Goal: Task Accomplishment & Management: Manage account settings

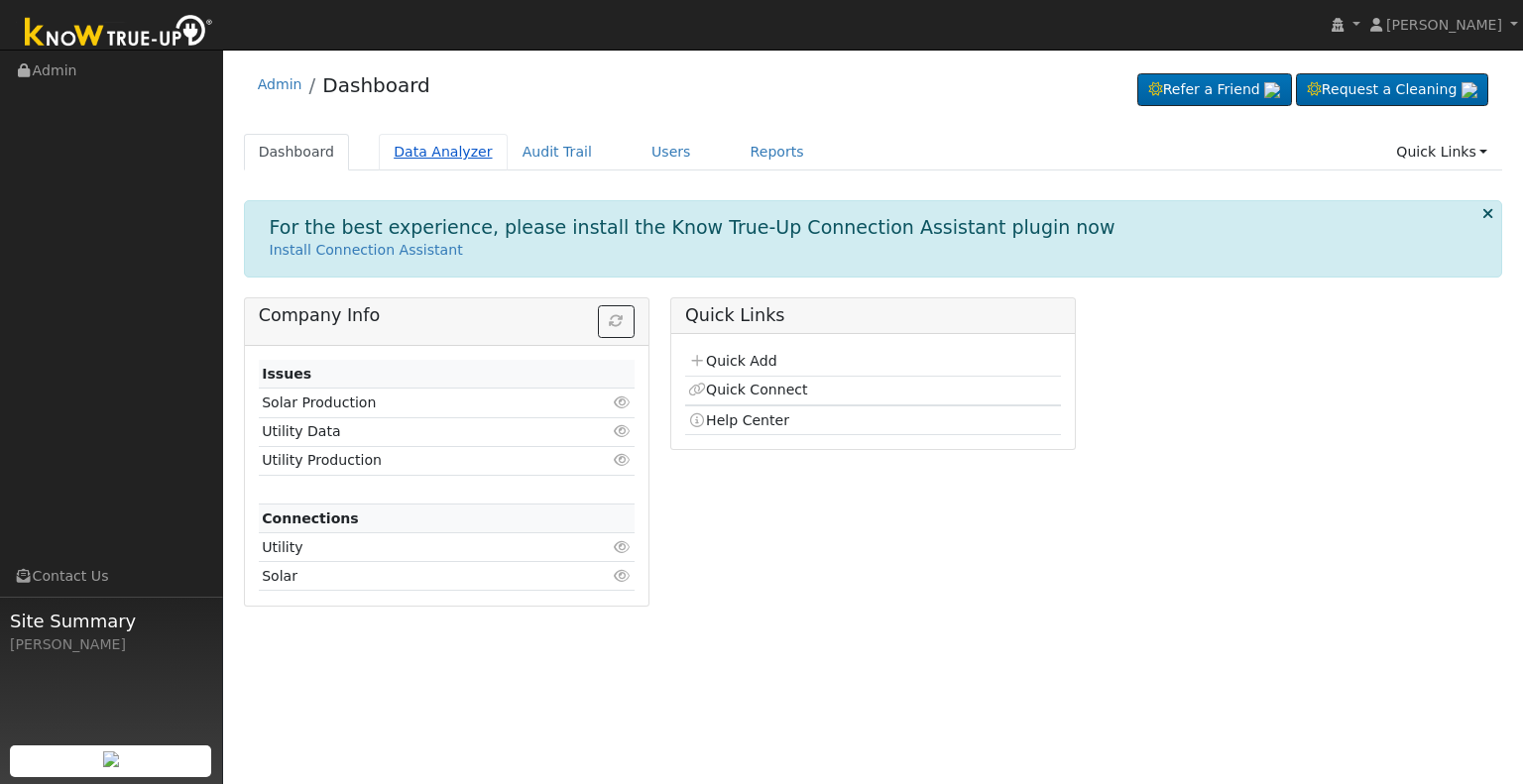
click at [419, 152] on link "Data Analyzer" at bounding box center [443, 152] width 129 height 37
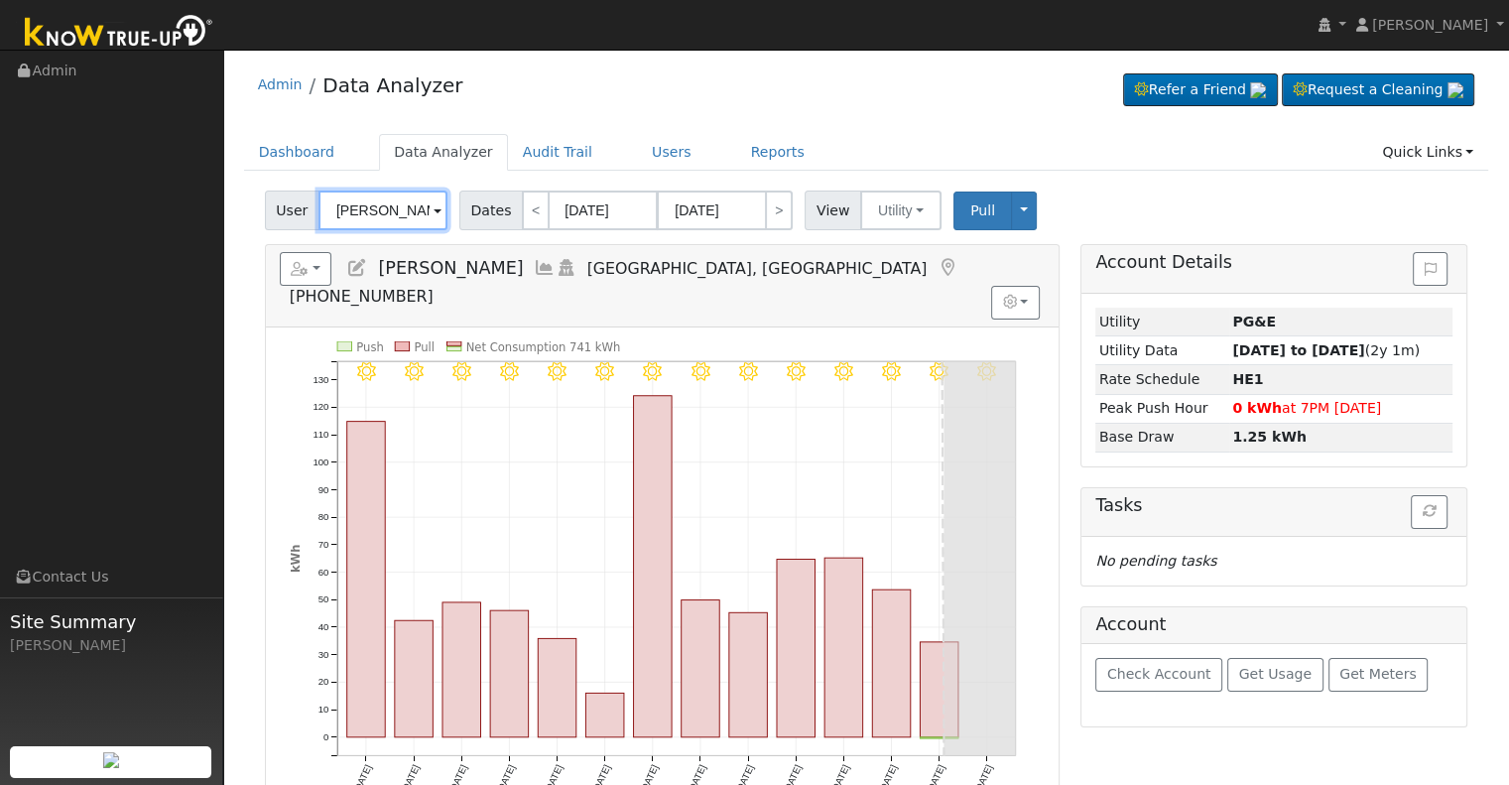
click at [412, 211] on input "[PERSON_NAME]" at bounding box center [382, 210] width 129 height 40
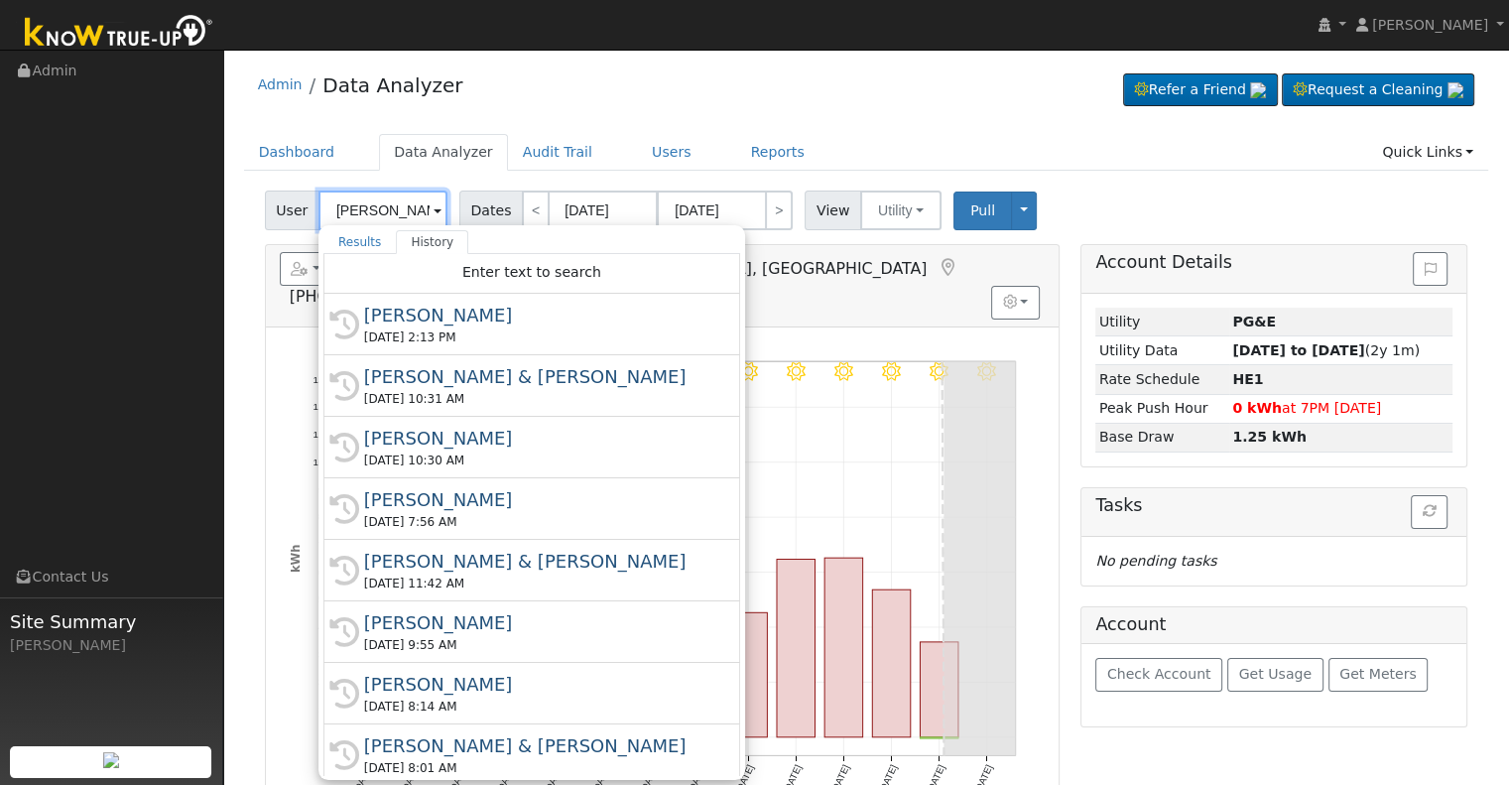
click at [410, 211] on input "[PERSON_NAME]" at bounding box center [382, 210] width 129 height 40
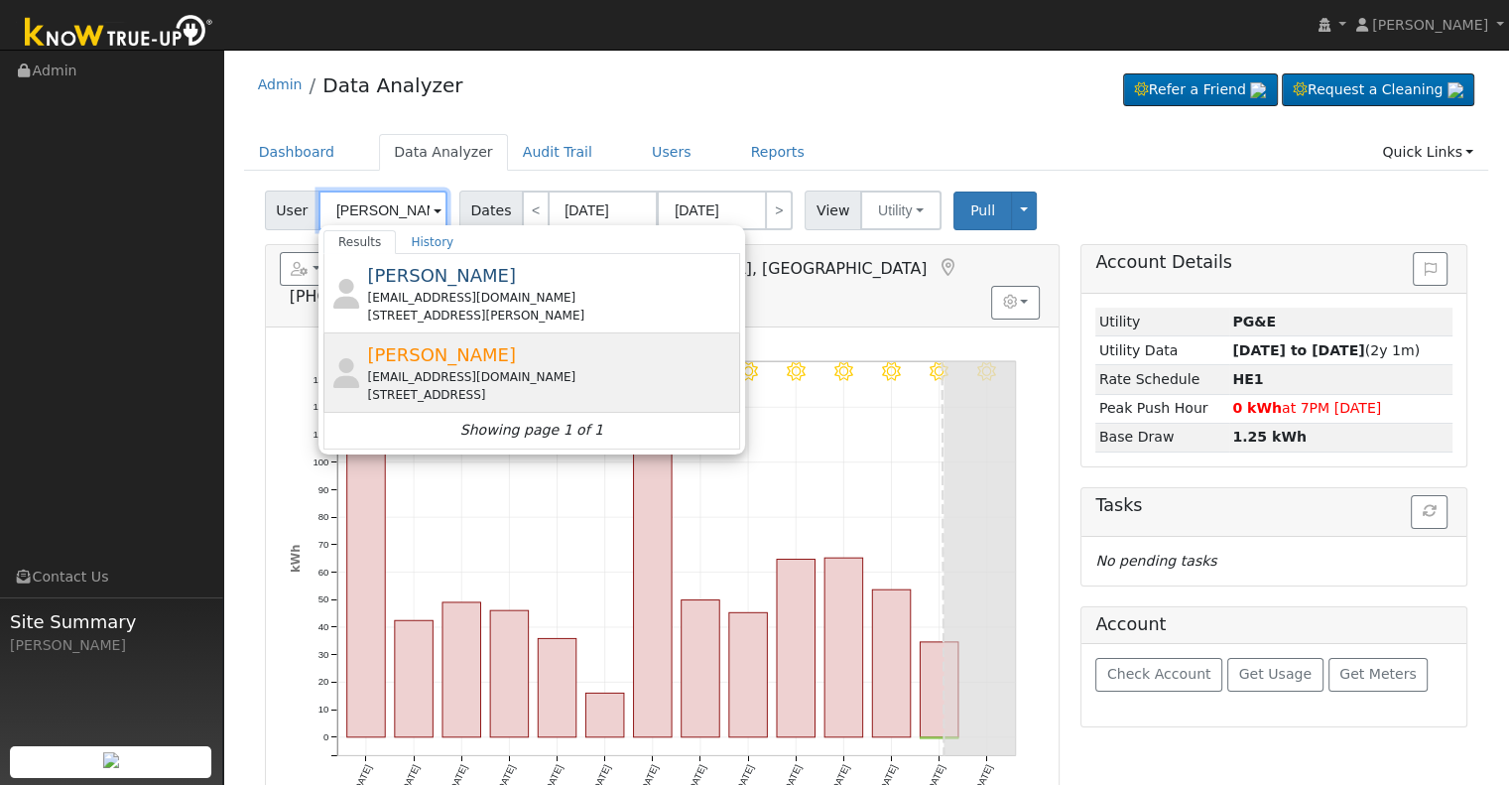
type input "[PERSON_NAME]"
click at [529, 352] on div "Juan Torres dinktoy@comcast.net 5884 East Club View Drive, Fresno, CA 93727" at bounding box center [551, 372] width 368 height 62
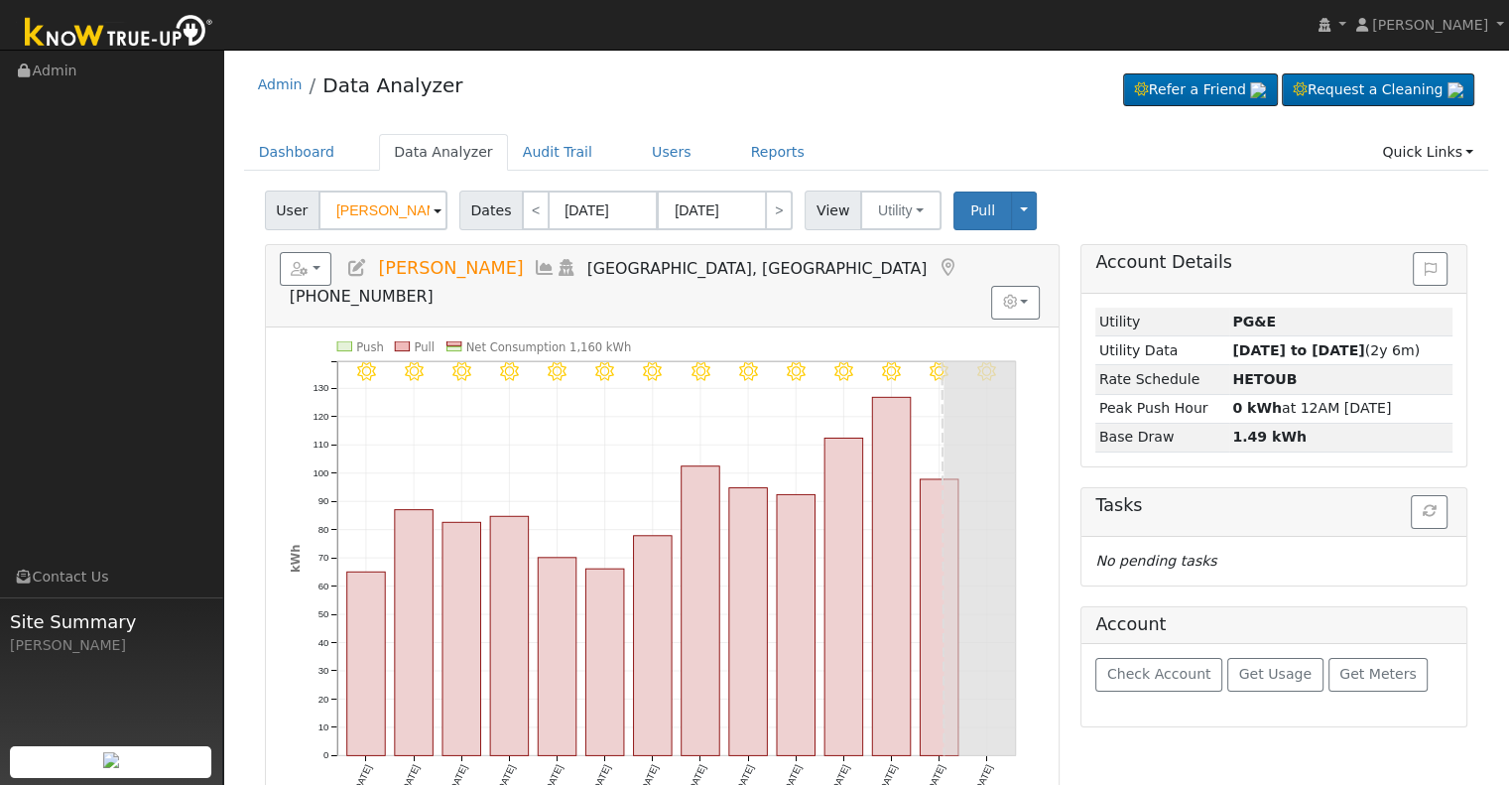
click at [361, 272] on icon at bounding box center [357, 268] width 22 height 18
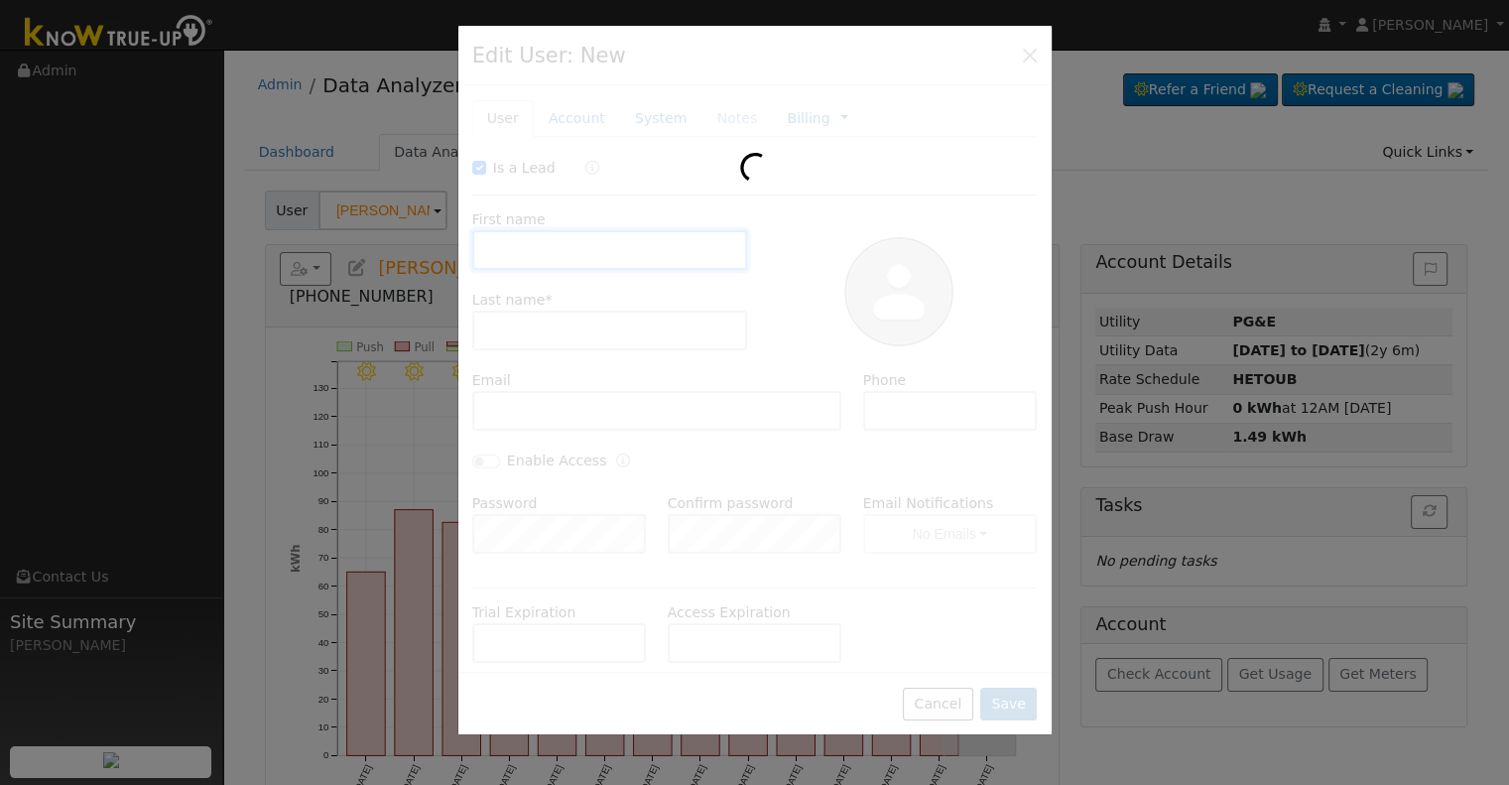
checkbox input "true"
type input "Juan"
type input "Torres"
type input "dinktoy@comcast.net"
type input "5592893662"
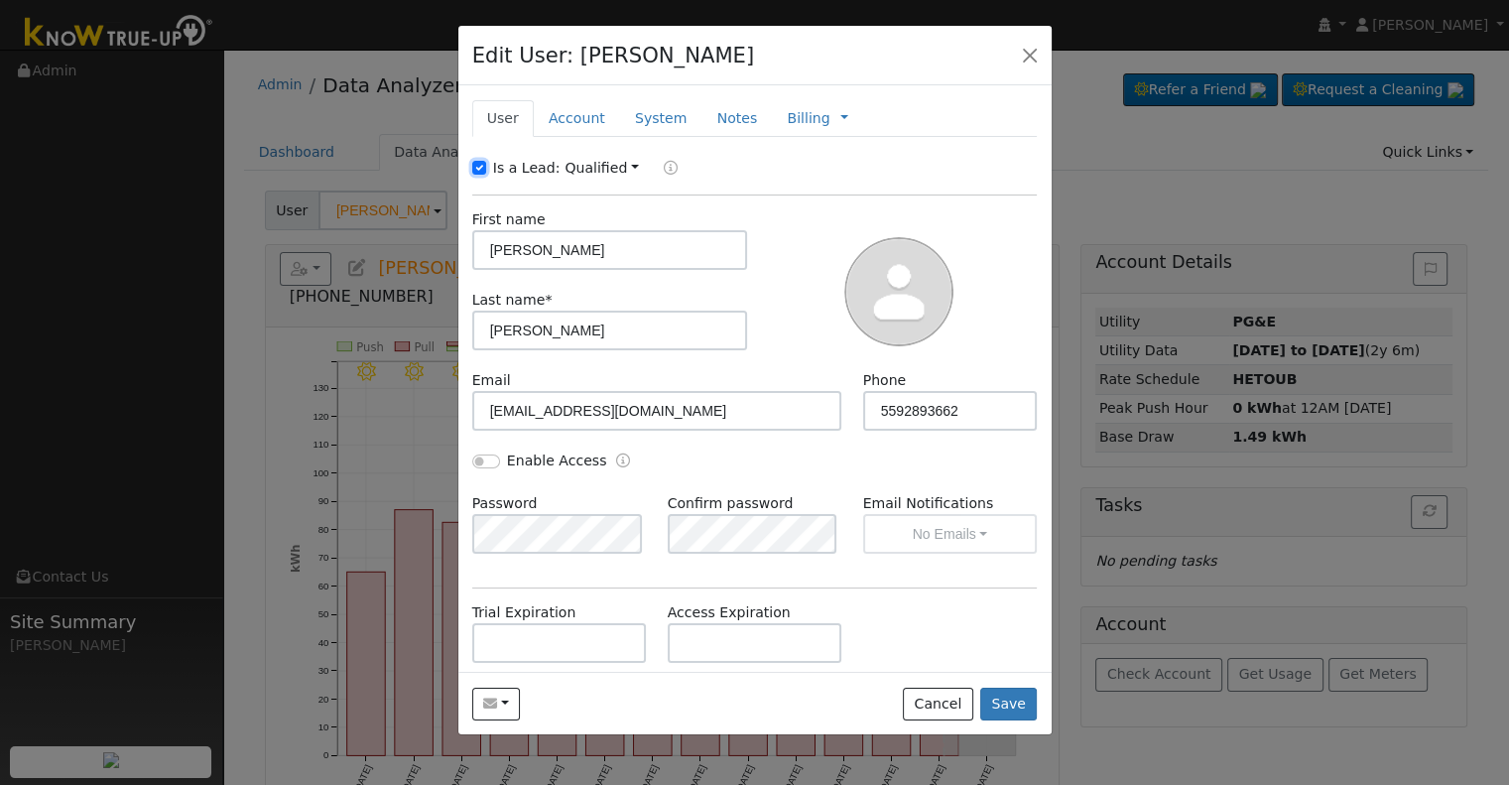
click at [479, 164] on input "Is a Lead:" at bounding box center [479, 168] width 14 height 14
checkbox input "false"
click at [478, 457] on input "Enable Access" at bounding box center [486, 461] width 28 height 14
checkbox input "true"
click at [976, 533] on button "No Emails" at bounding box center [950, 534] width 175 height 40
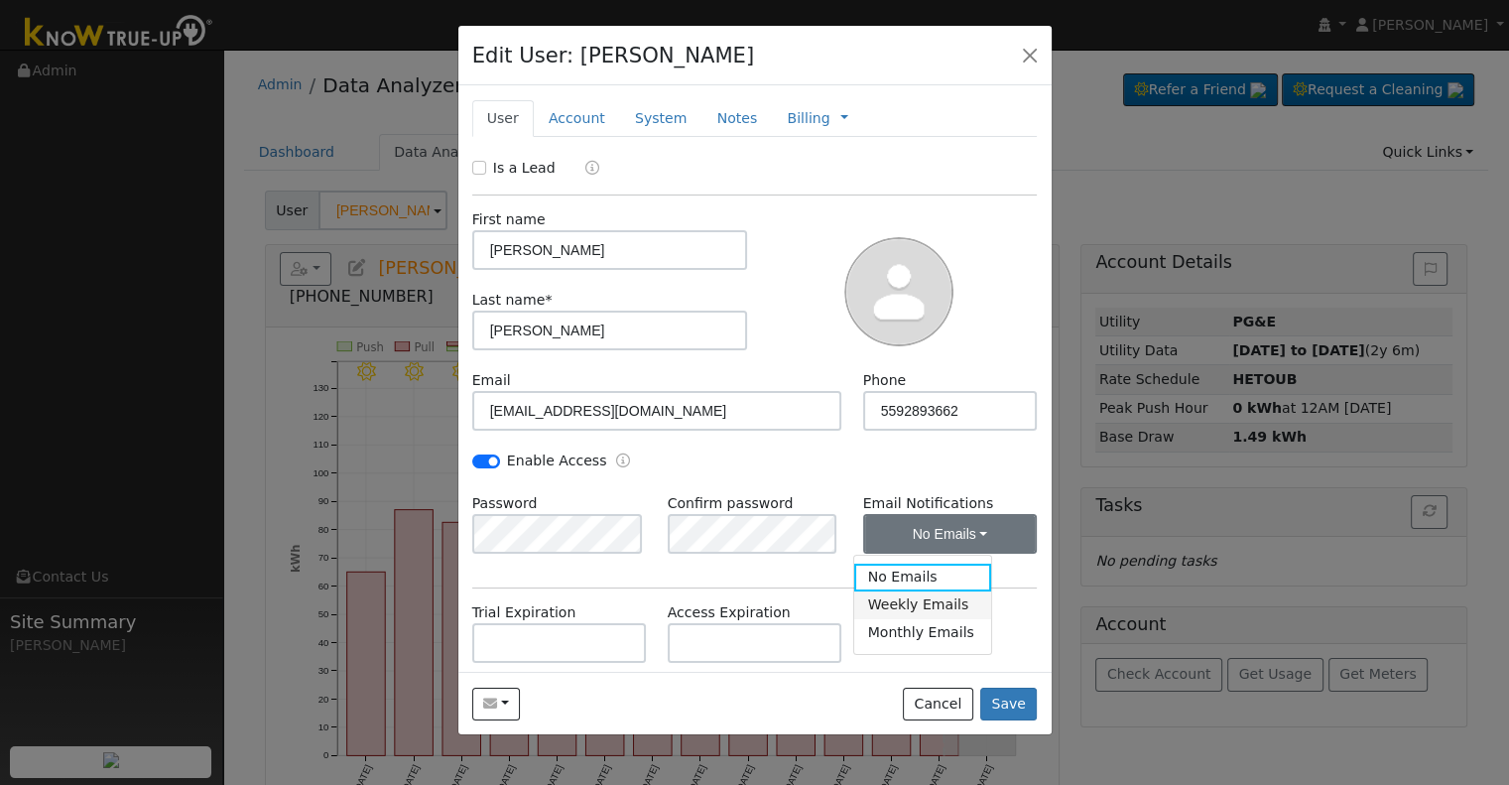
click at [921, 612] on link "Weekly Emails" at bounding box center [923, 605] width 138 height 28
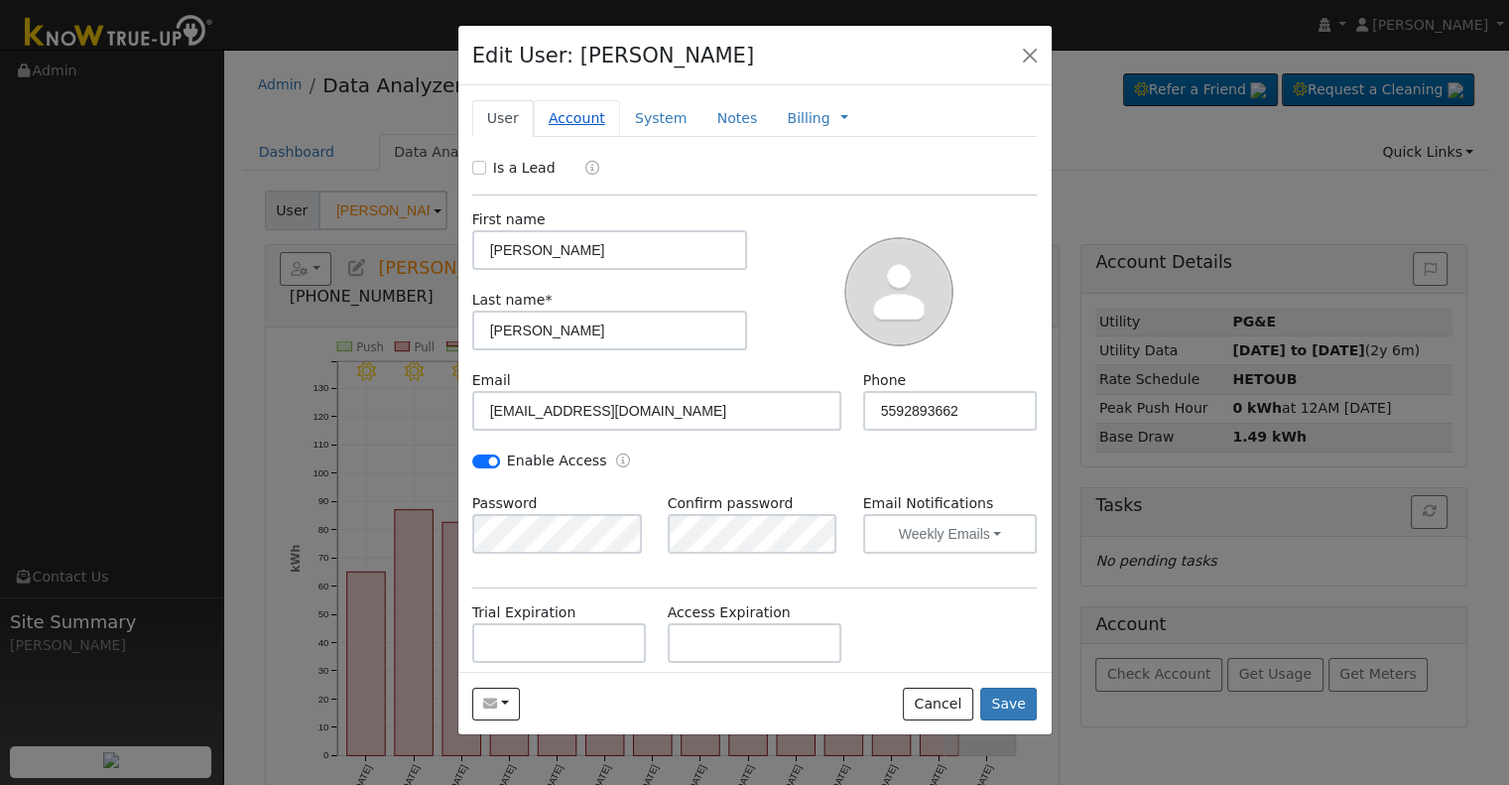
click at [586, 130] on link "Account" at bounding box center [577, 118] width 86 height 37
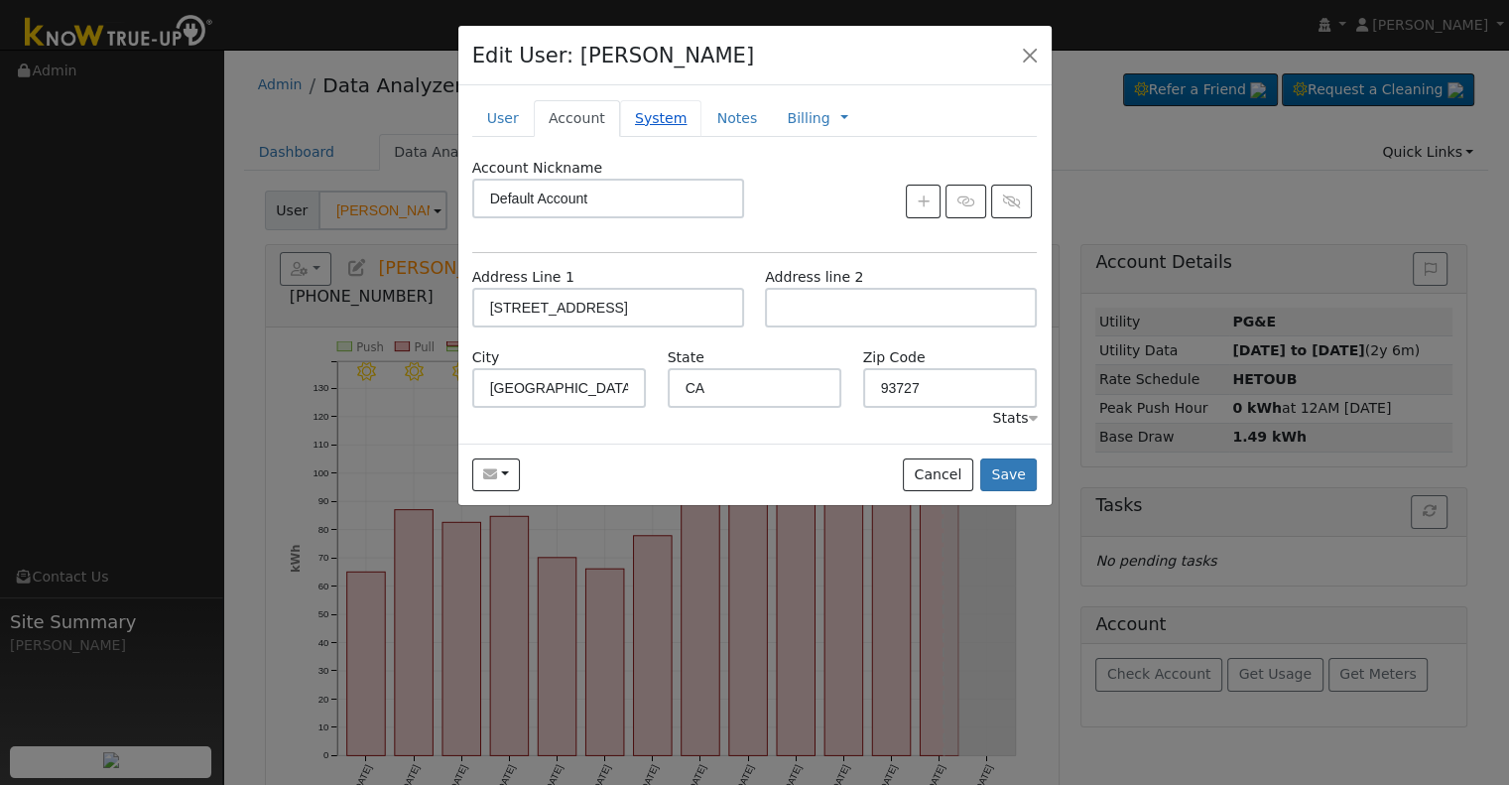
click at [666, 115] on link "System" at bounding box center [661, 118] width 82 height 37
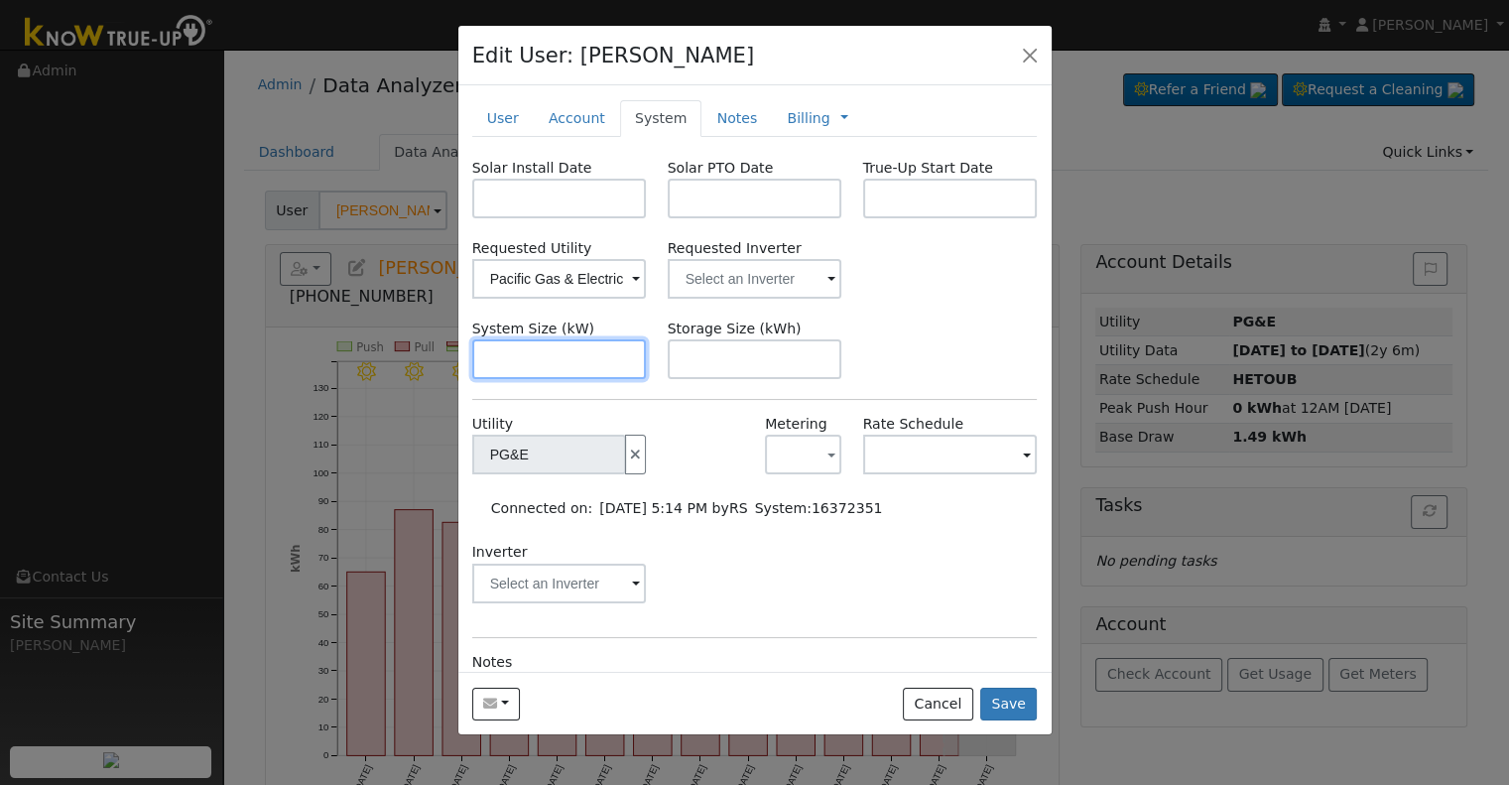
click at [593, 345] on input "text" at bounding box center [559, 359] width 175 height 40
paste input "13.530"
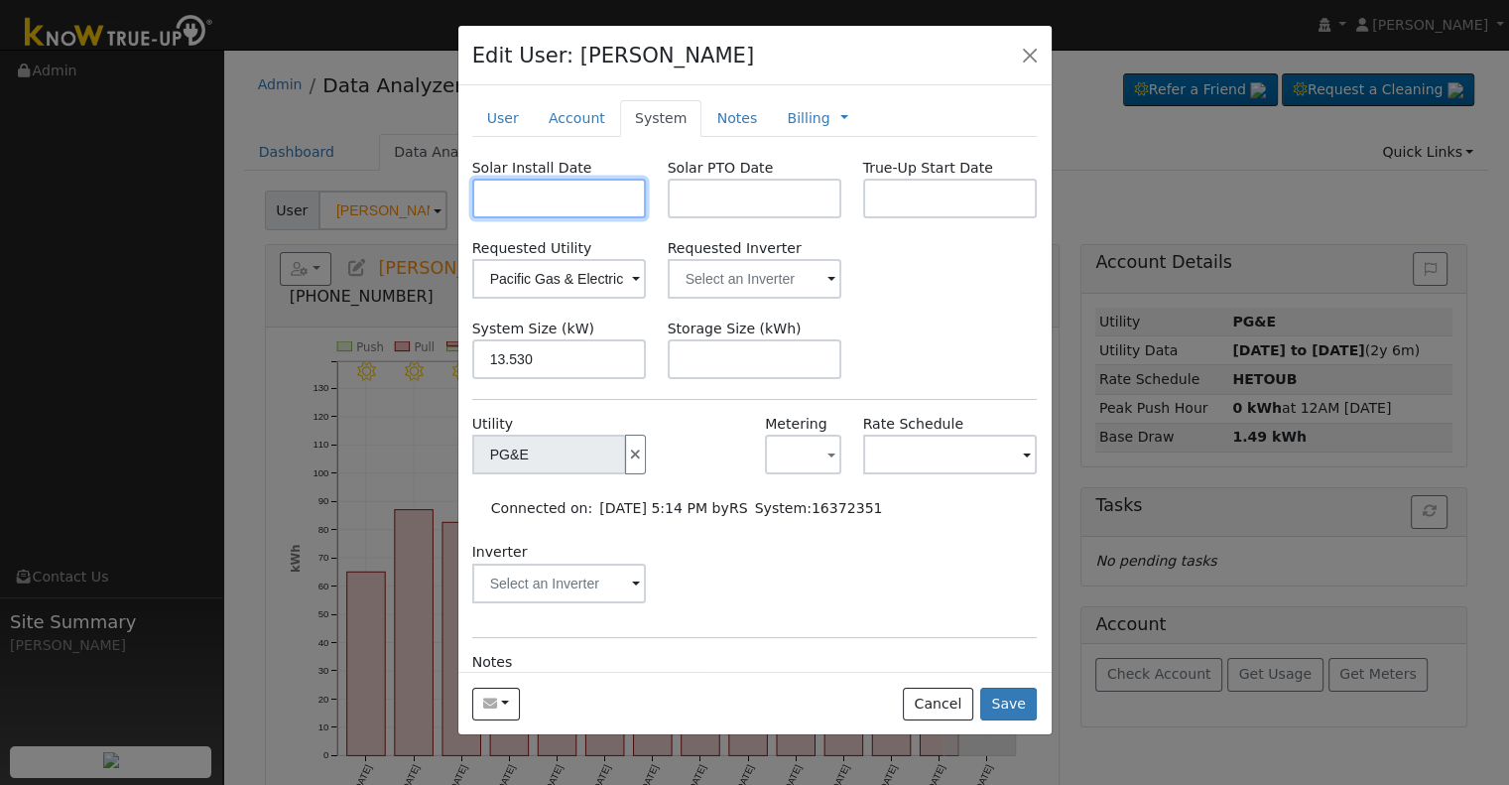
type input "13.5"
click at [571, 182] on input "text" at bounding box center [559, 199] width 175 height 40
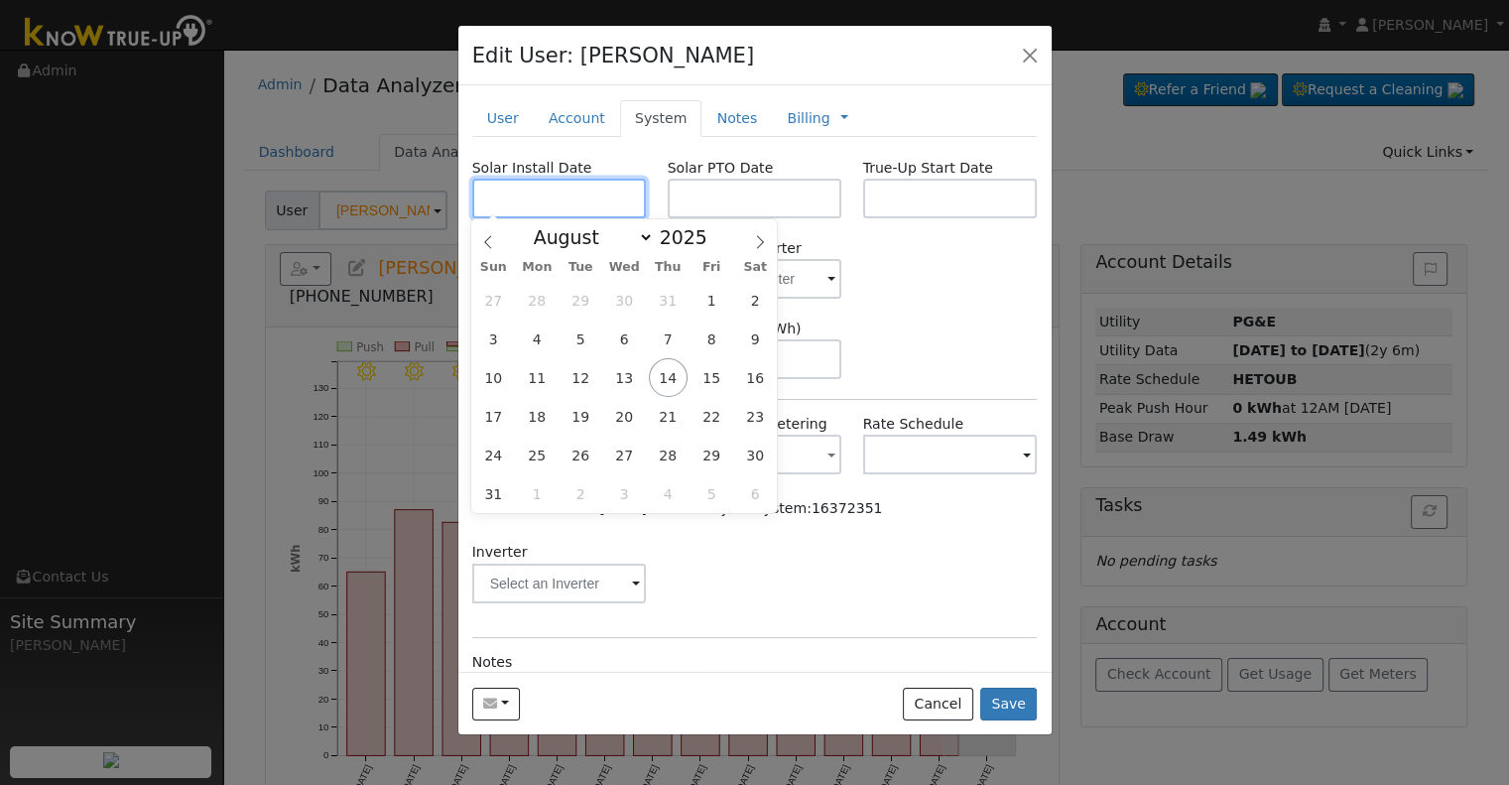
paste input "4/24/2025"
type input "04/24/2025"
click at [724, 200] on input "text" at bounding box center [755, 199] width 175 height 40
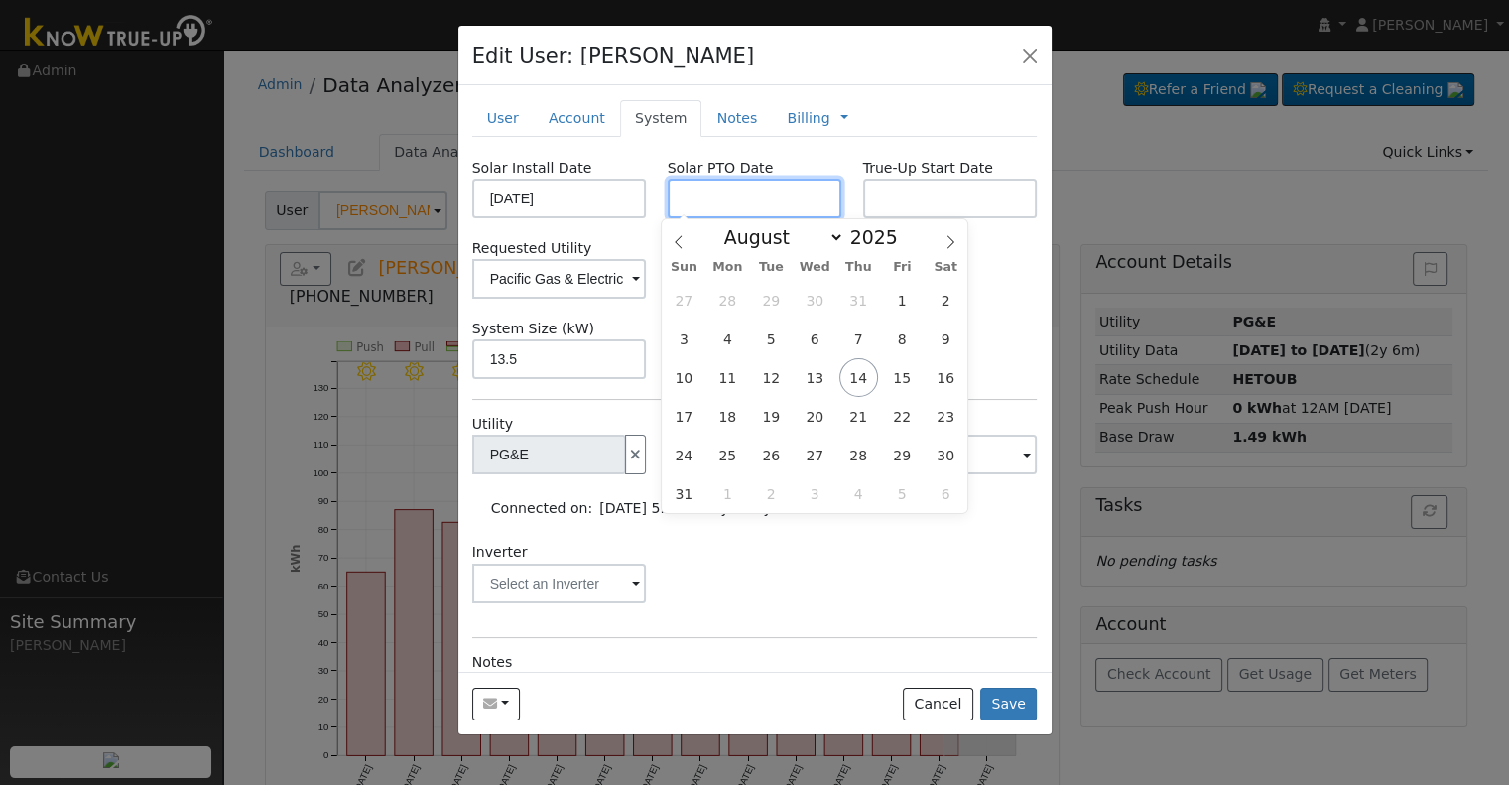
paste input "8/14/2025"
type input "08/14/2025"
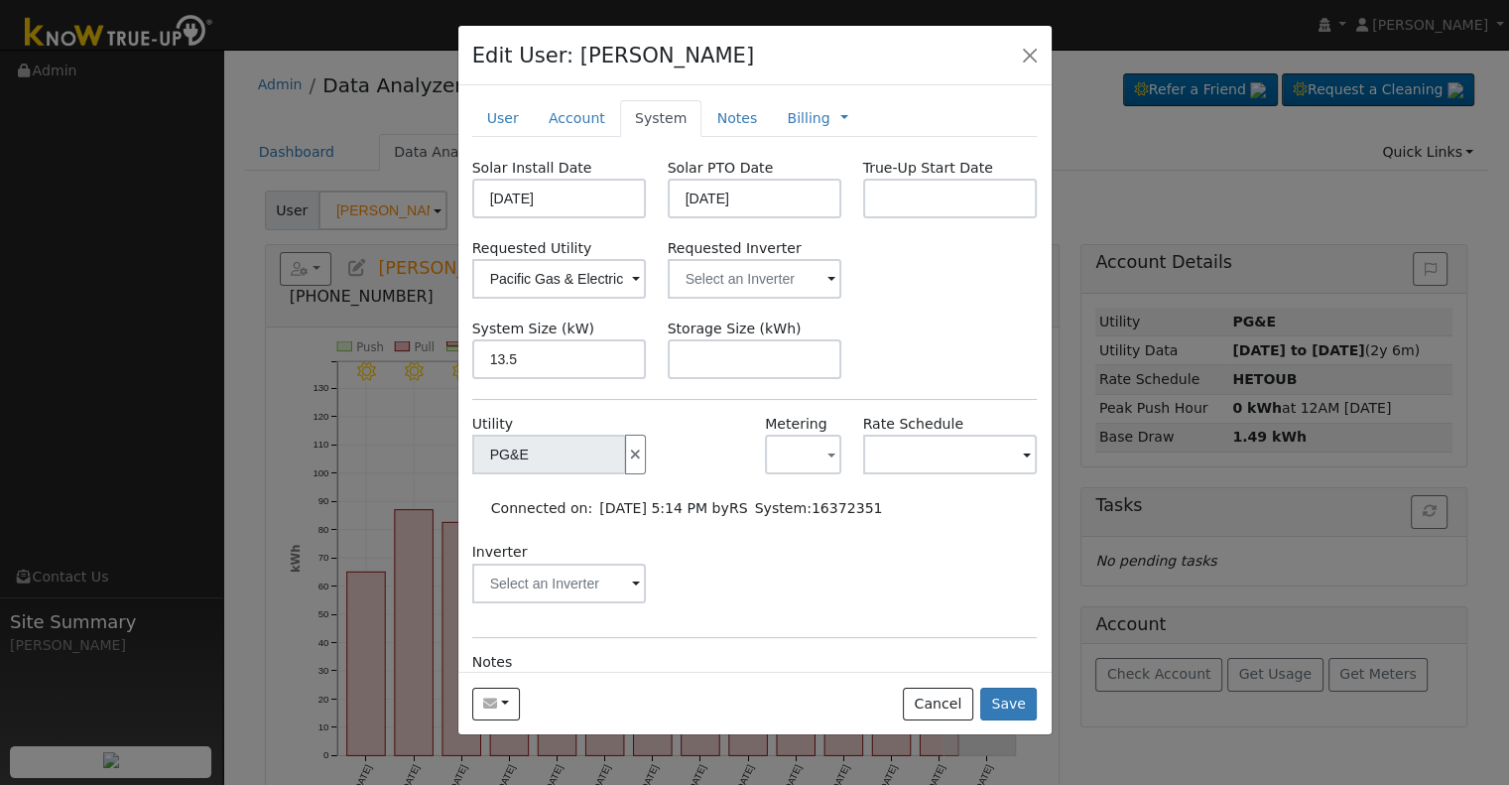
click at [1005, 252] on div "Requested Utility Pacific Gas & Electric Requested Inverter" at bounding box center [754, 268] width 586 height 61
click at [647, 287] on input "text" at bounding box center [559, 279] width 175 height 40
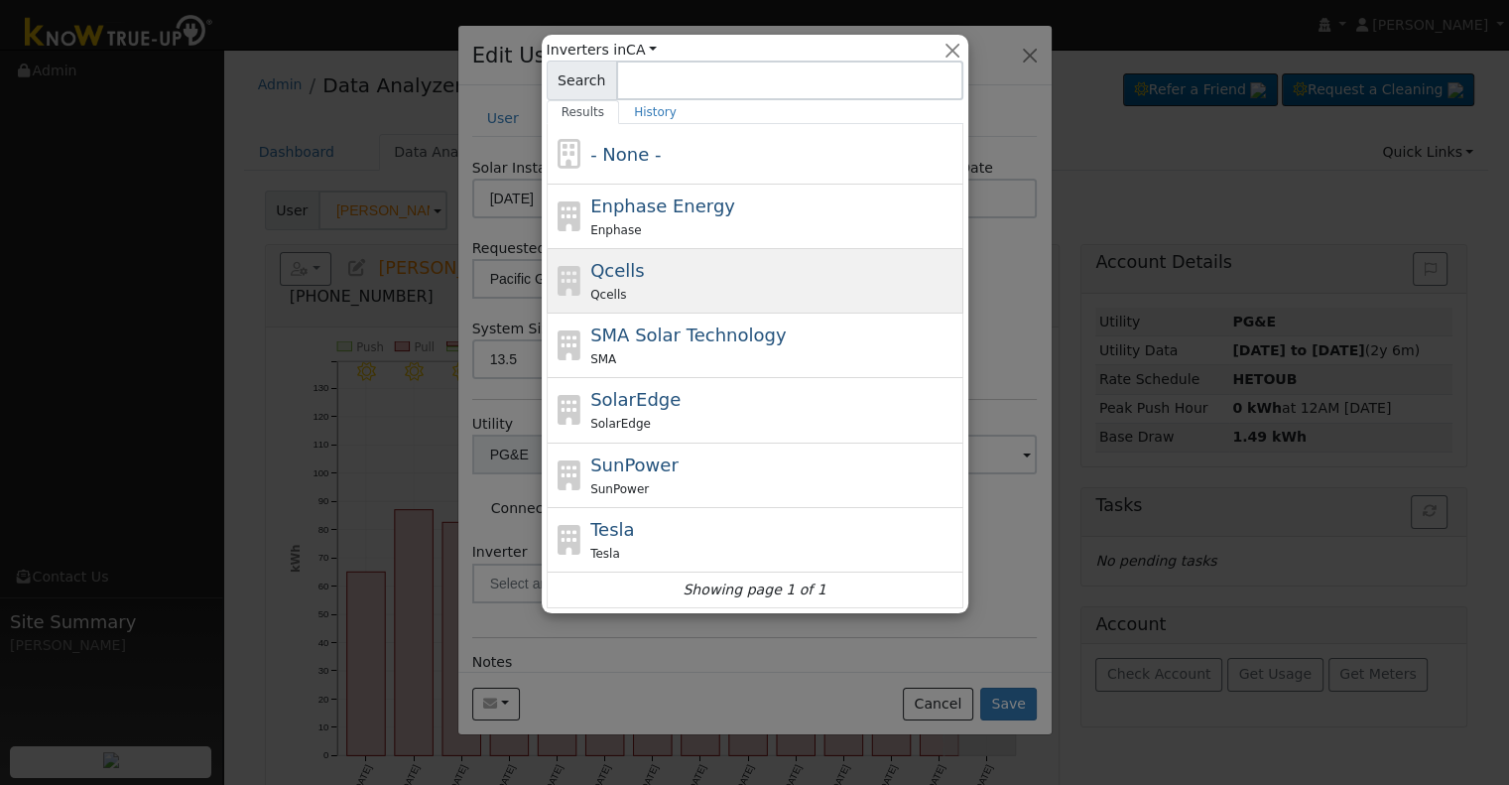
click at [711, 287] on div "Qcells" at bounding box center [774, 294] width 368 height 21
type input "Qcells"
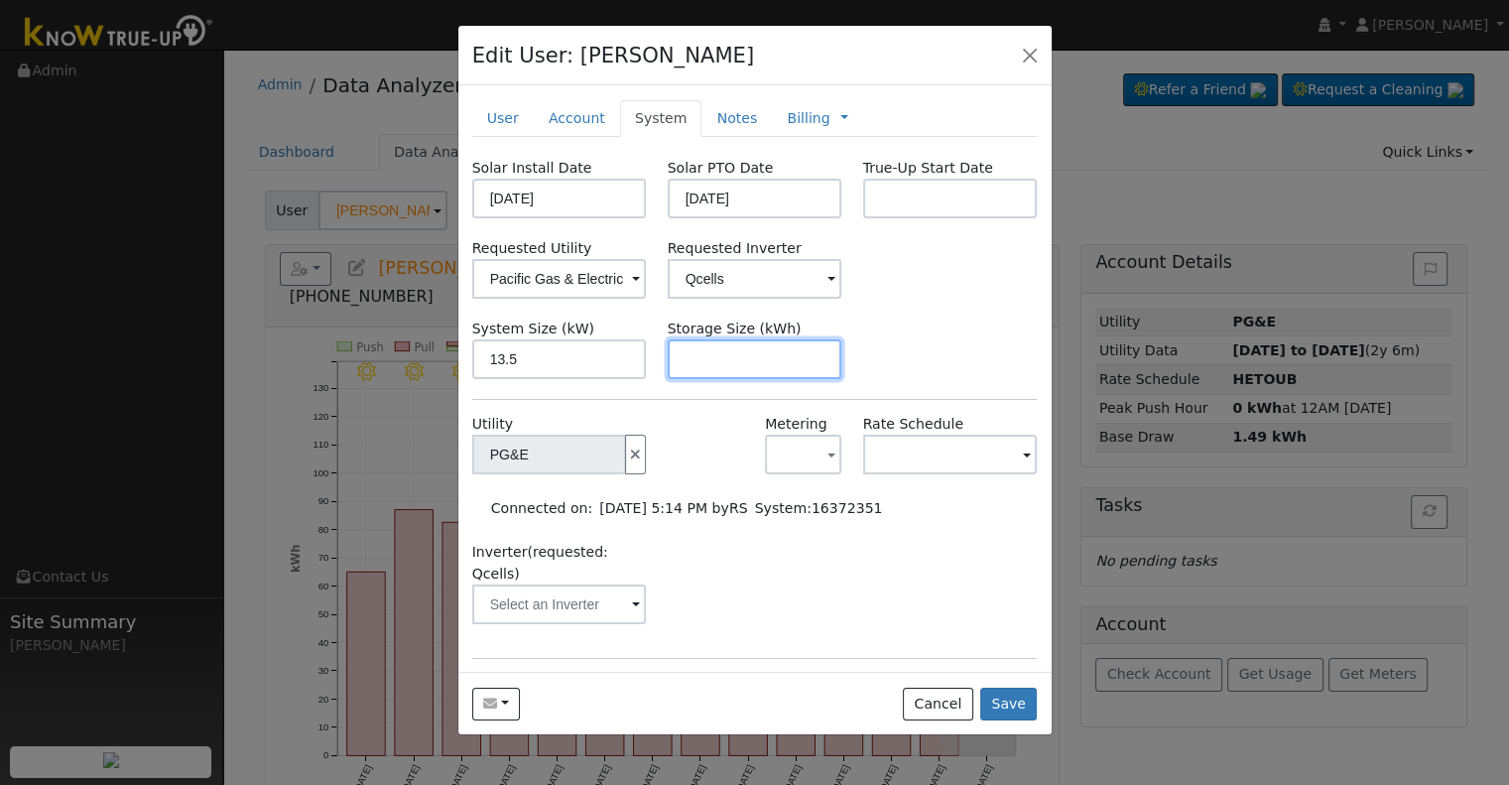
click at [727, 362] on input "text" at bounding box center [755, 359] width 175 height 40
paste input "20.00"
type input "20"
click at [718, 118] on link "Notes" at bounding box center [736, 118] width 70 height 37
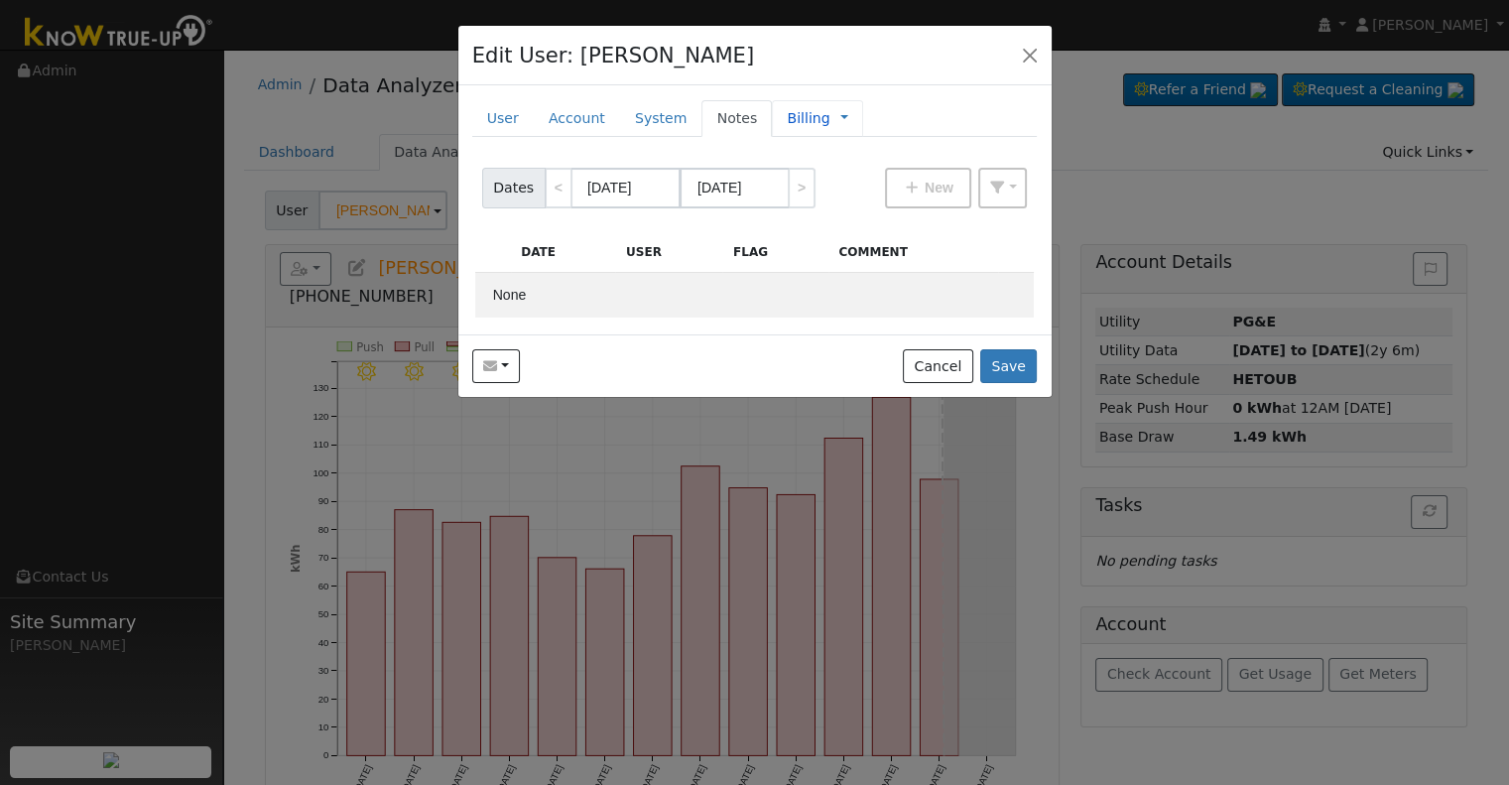
click at [789, 114] on link "Billing" at bounding box center [808, 118] width 43 height 21
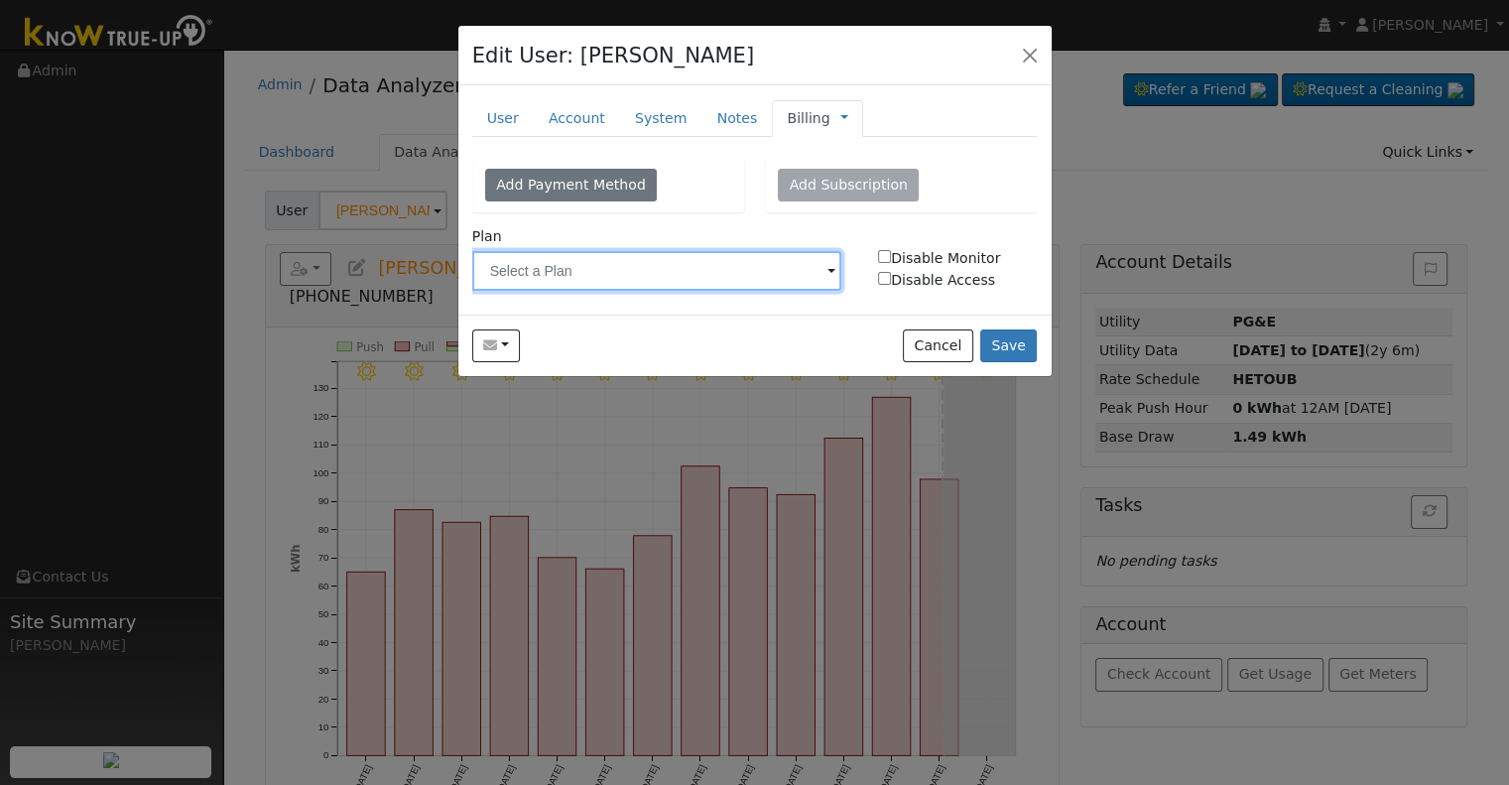
click at [631, 275] on input "text" at bounding box center [657, 271] width 370 height 40
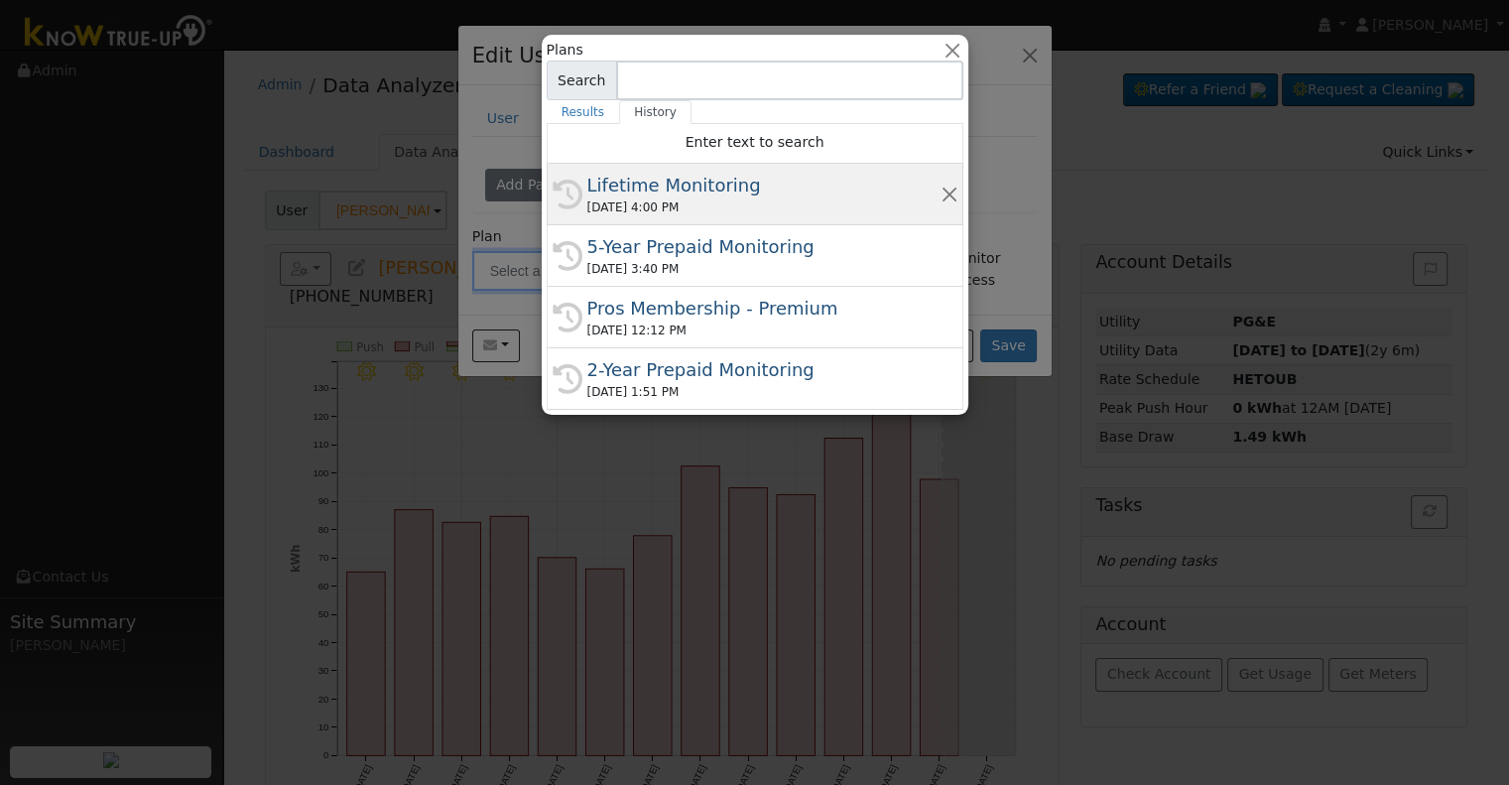
click at [713, 206] on div "08/12/2025 4:00 PM" at bounding box center [763, 207] width 353 height 18
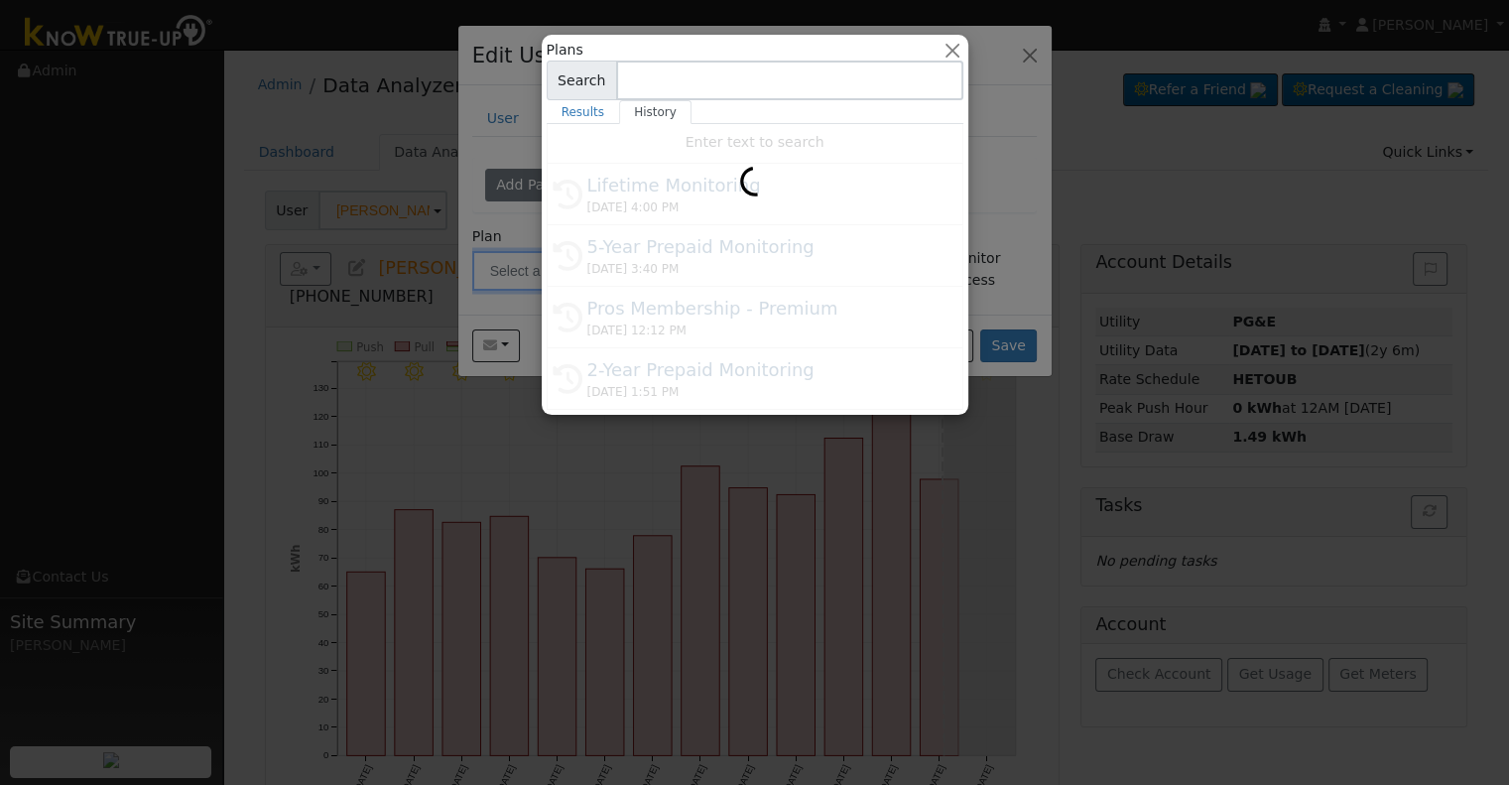
type input "Lifetime Monitoring"
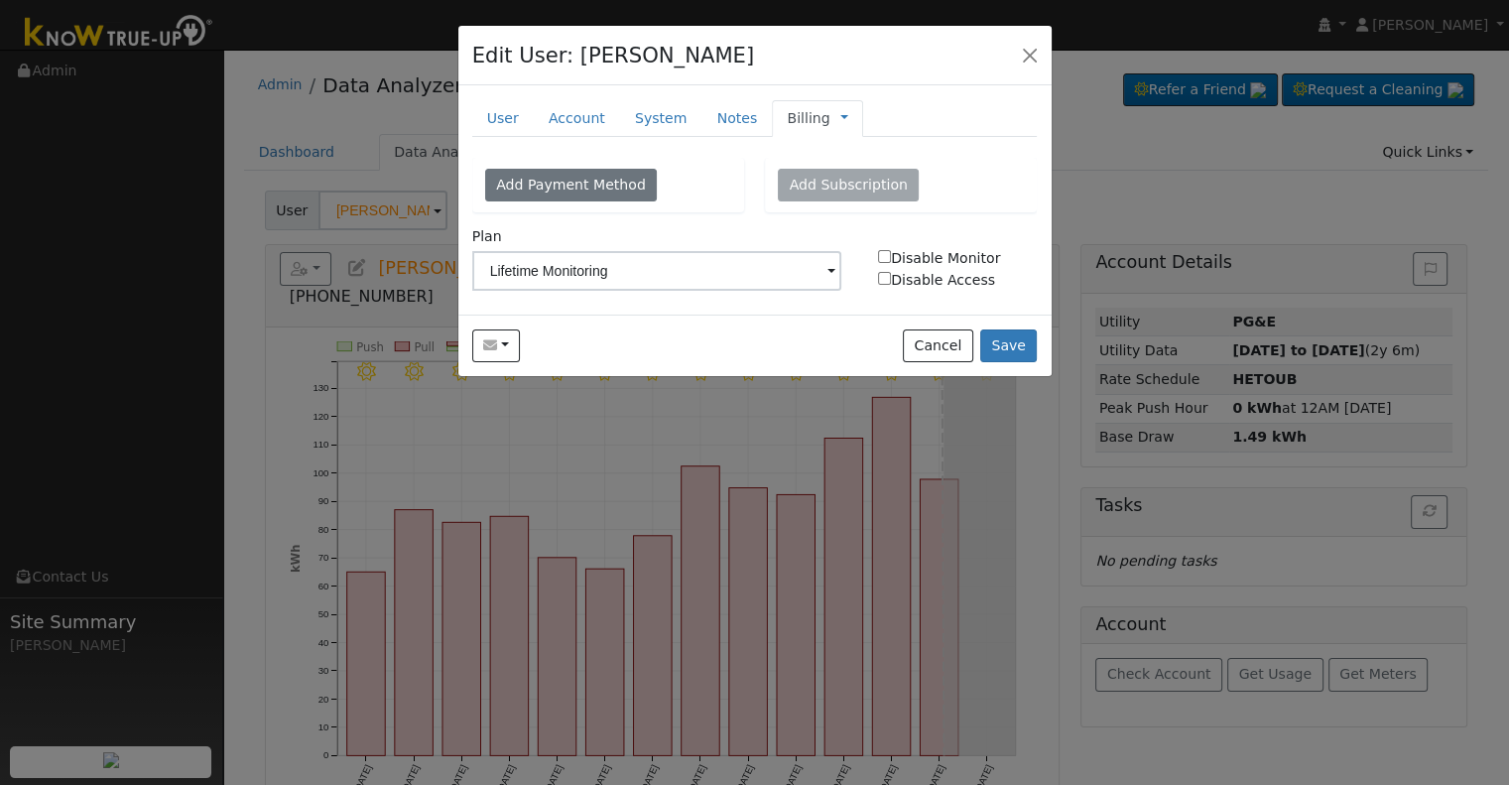
click at [800, 118] on link "Billing" at bounding box center [808, 118] width 43 height 21
click at [857, 158] on link "Management" at bounding box center [910, 154] width 138 height 28
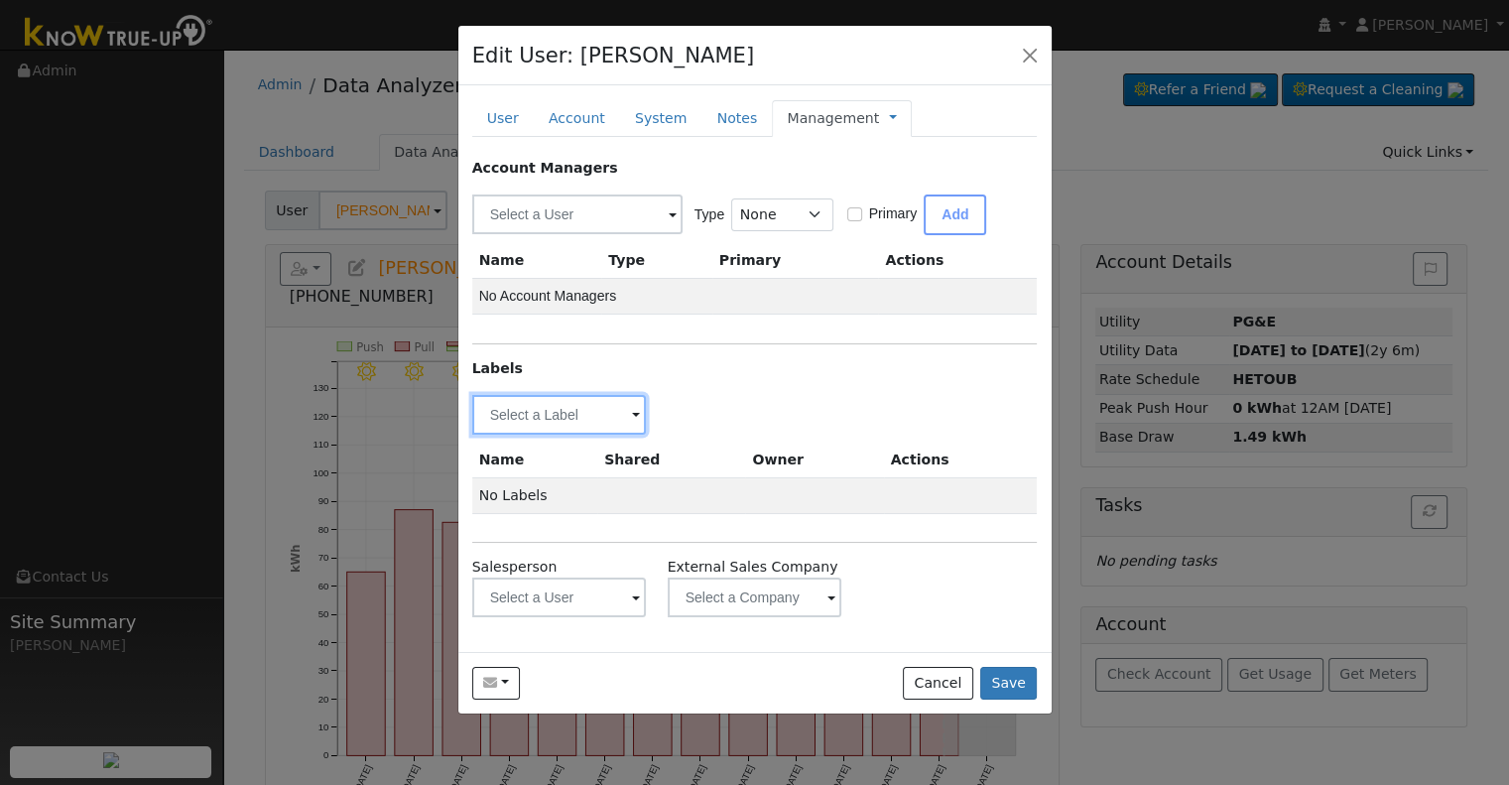
click at [556, 405] on input "text" at bounding box center [559, 415] width 175 height 40
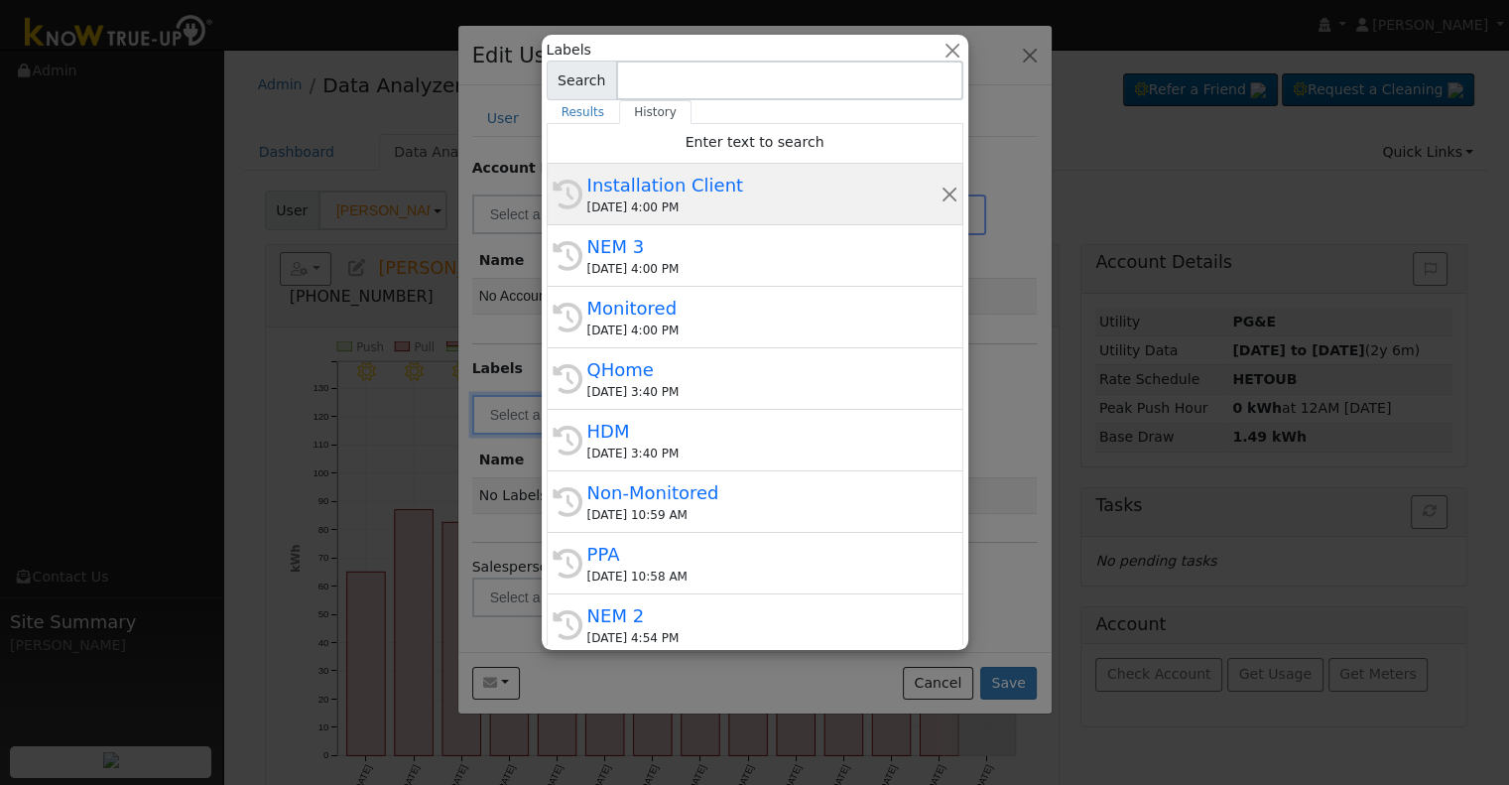
click at [639, 205] on div "08/12/2025 4:00 PM" at bounding box center [763, 207] width 353 height 18
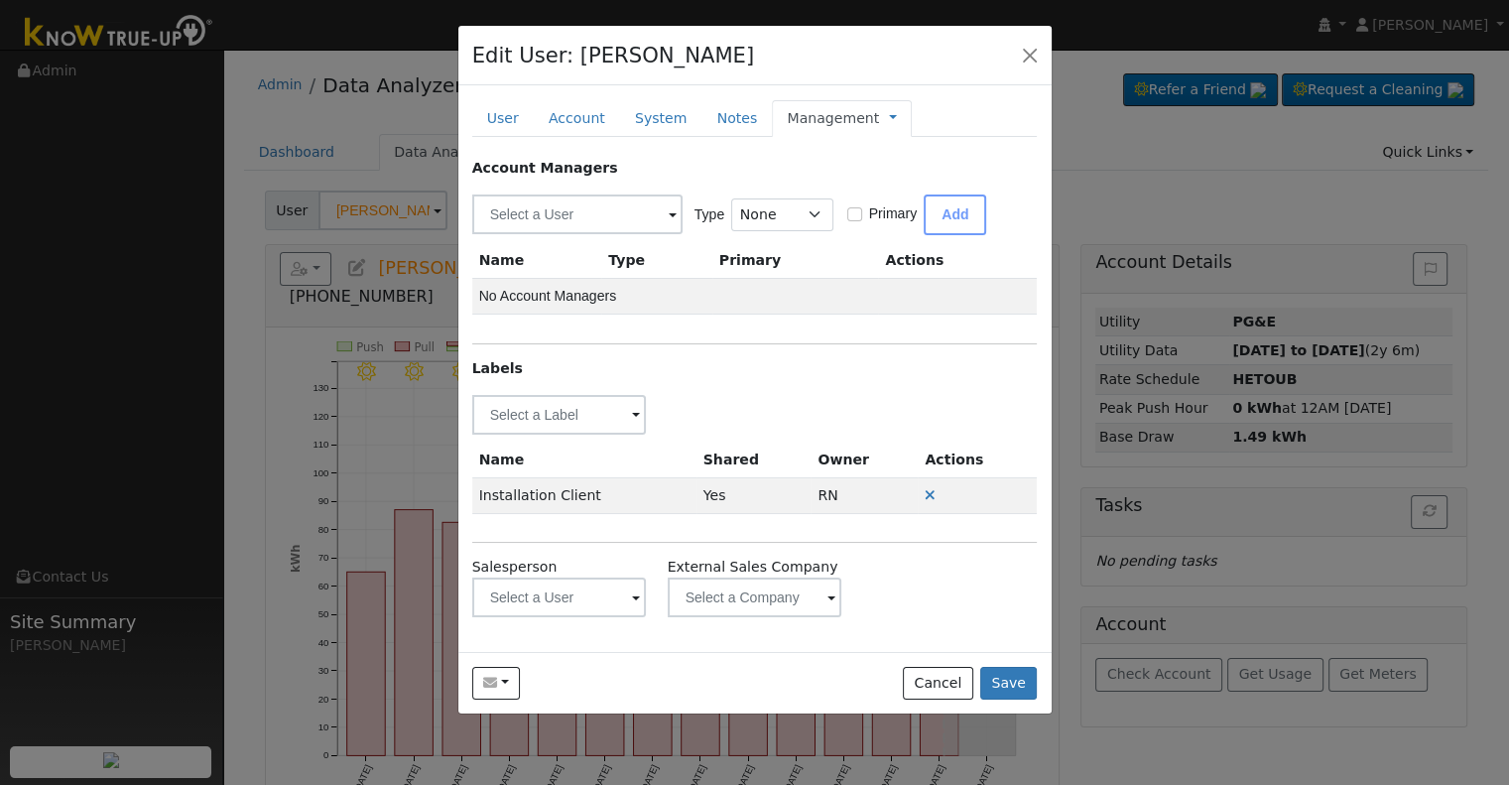
click at [634, 409] on span at bounding box center [636, 416] width 8 height 23
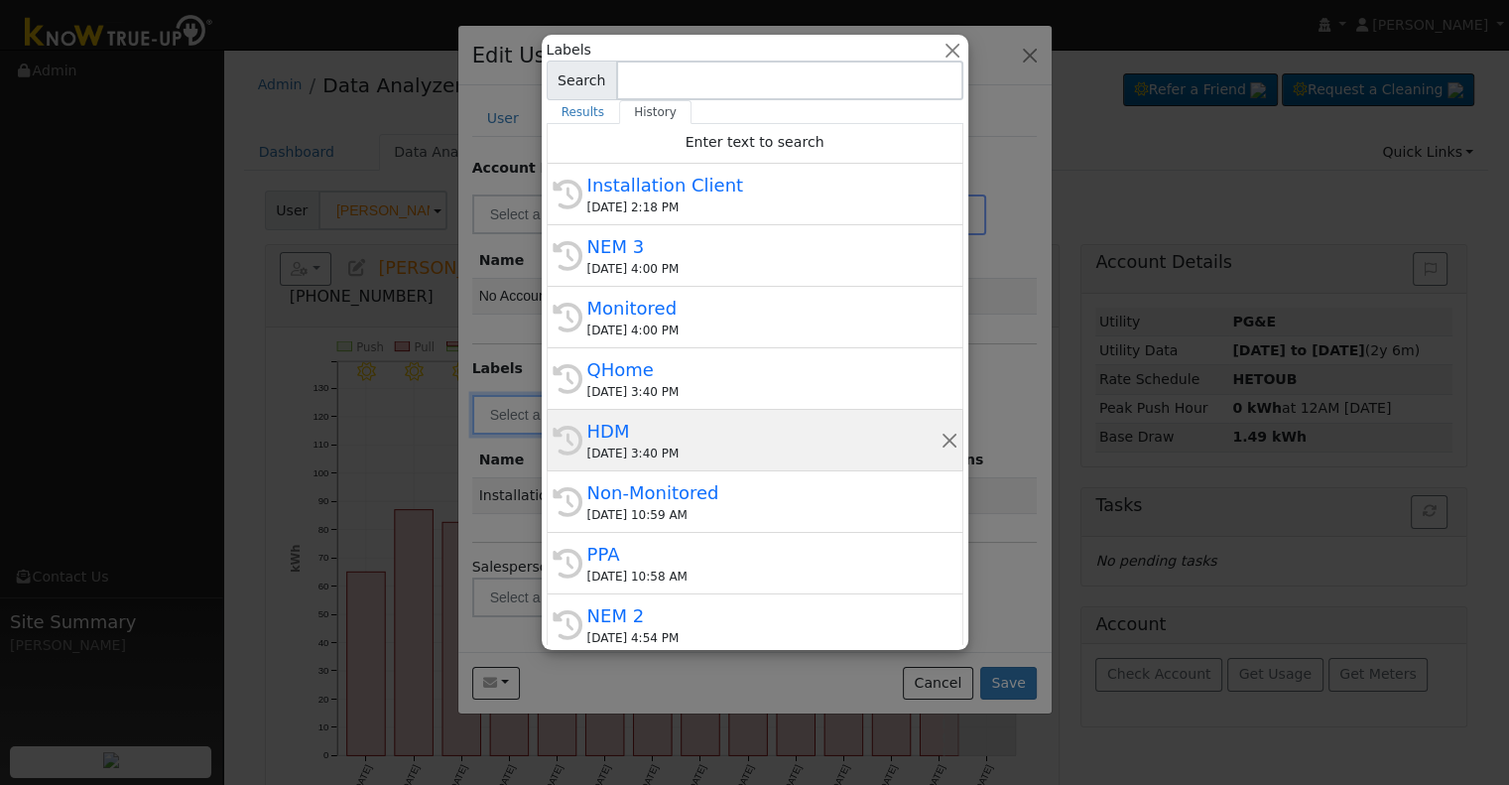
click at [702, 423] on div "HDM" at bounding box center [763, 431] width 353 height 27
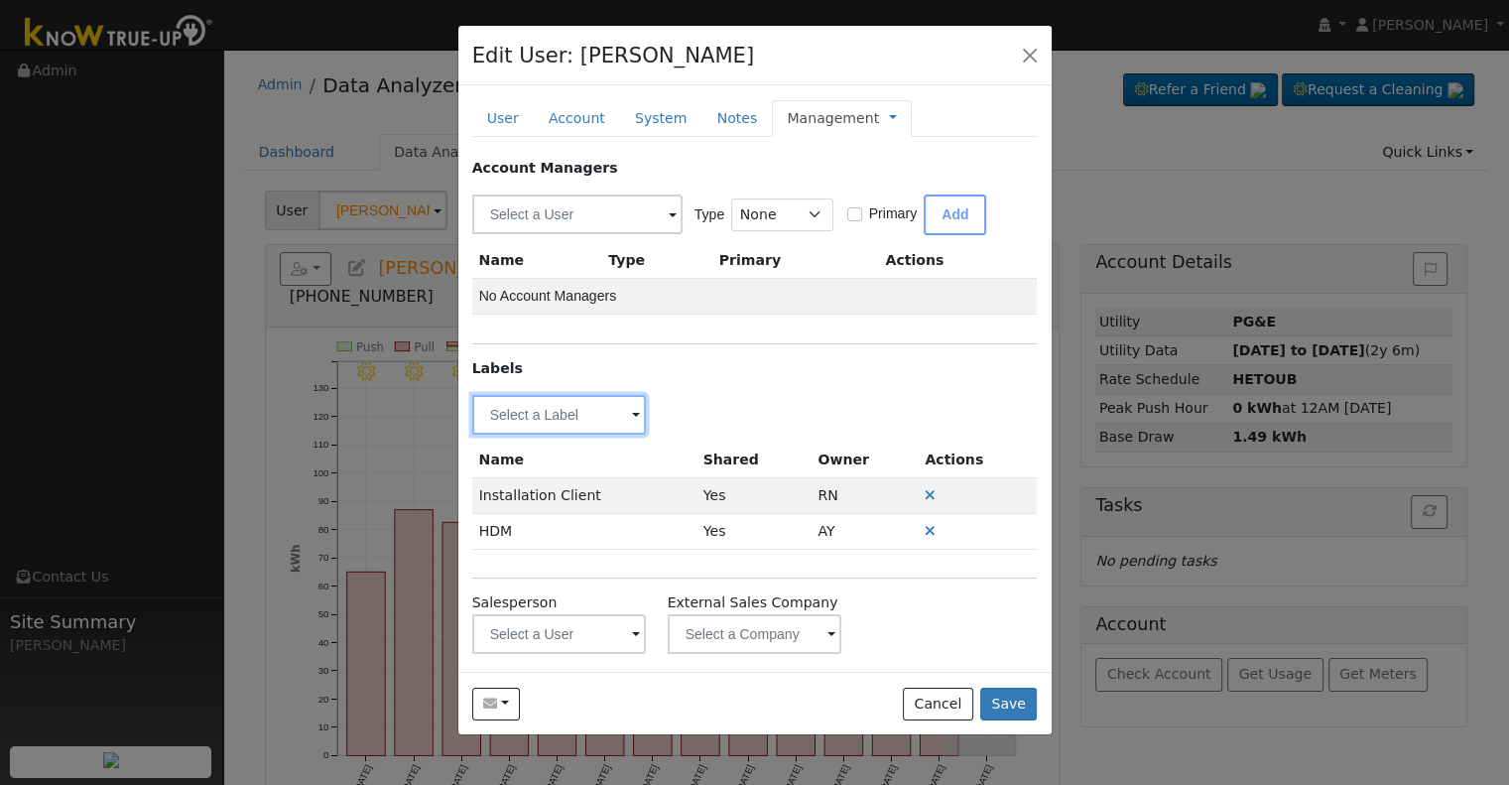
click at [583, 400] on input "text" at bounding box center [559, 415] width 175 height 40
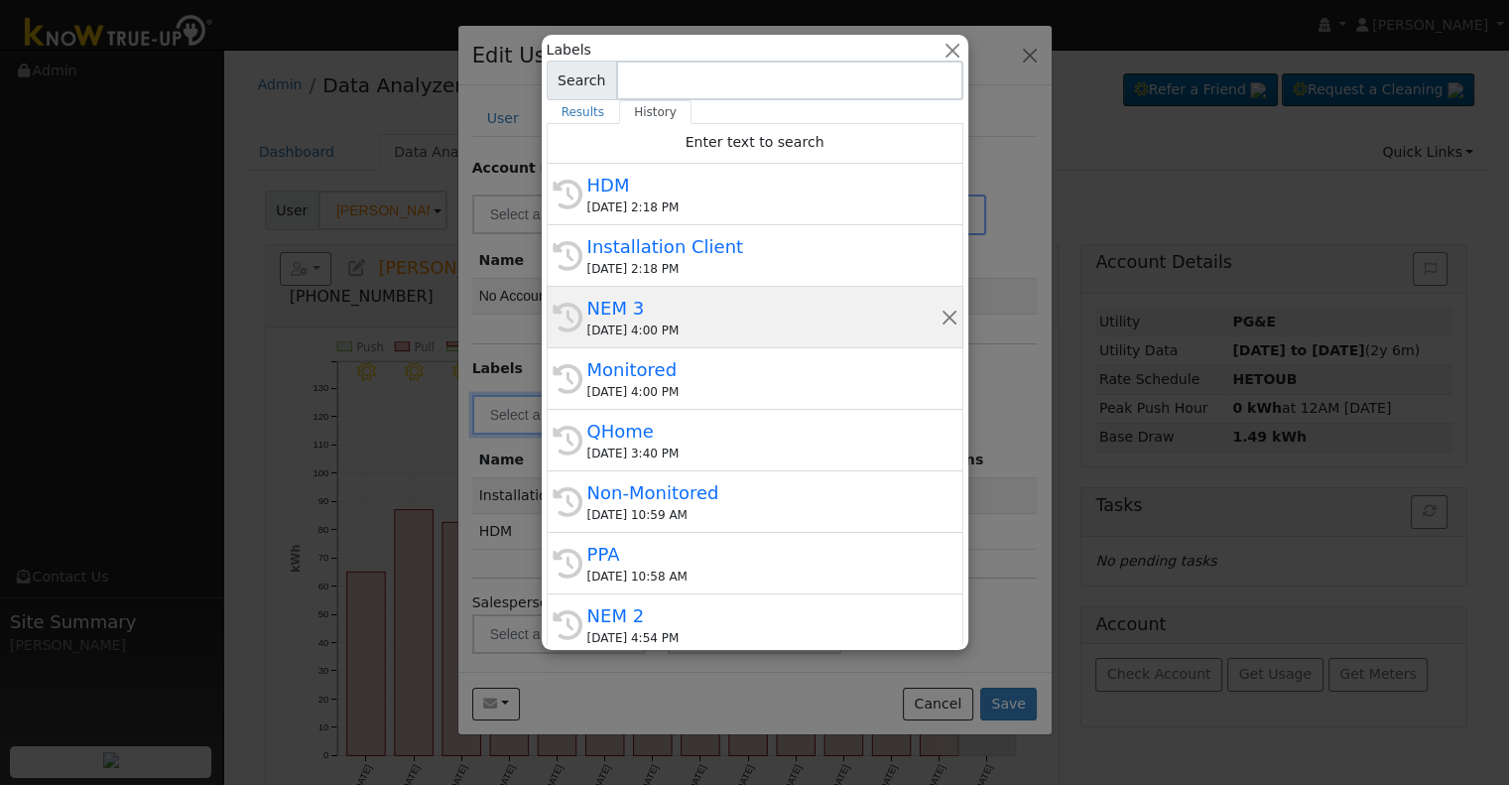
click at [792, 327] on div "08/12/2025 4:00 PM" at bounding box center [763, 330] width 353 height 18
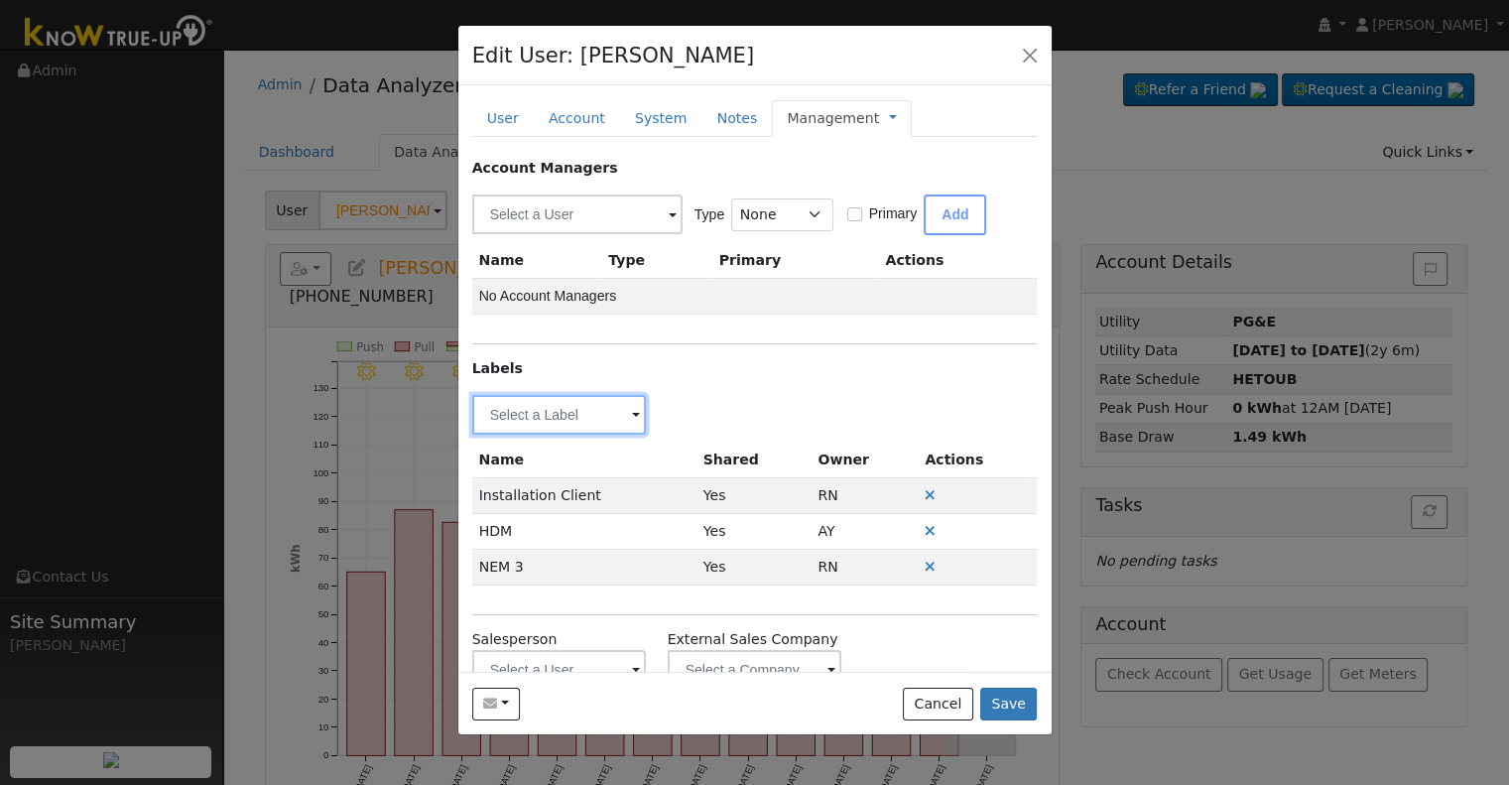
click at [551, 407] on input "text" at bounding box center [559, 415] width 175 height 40
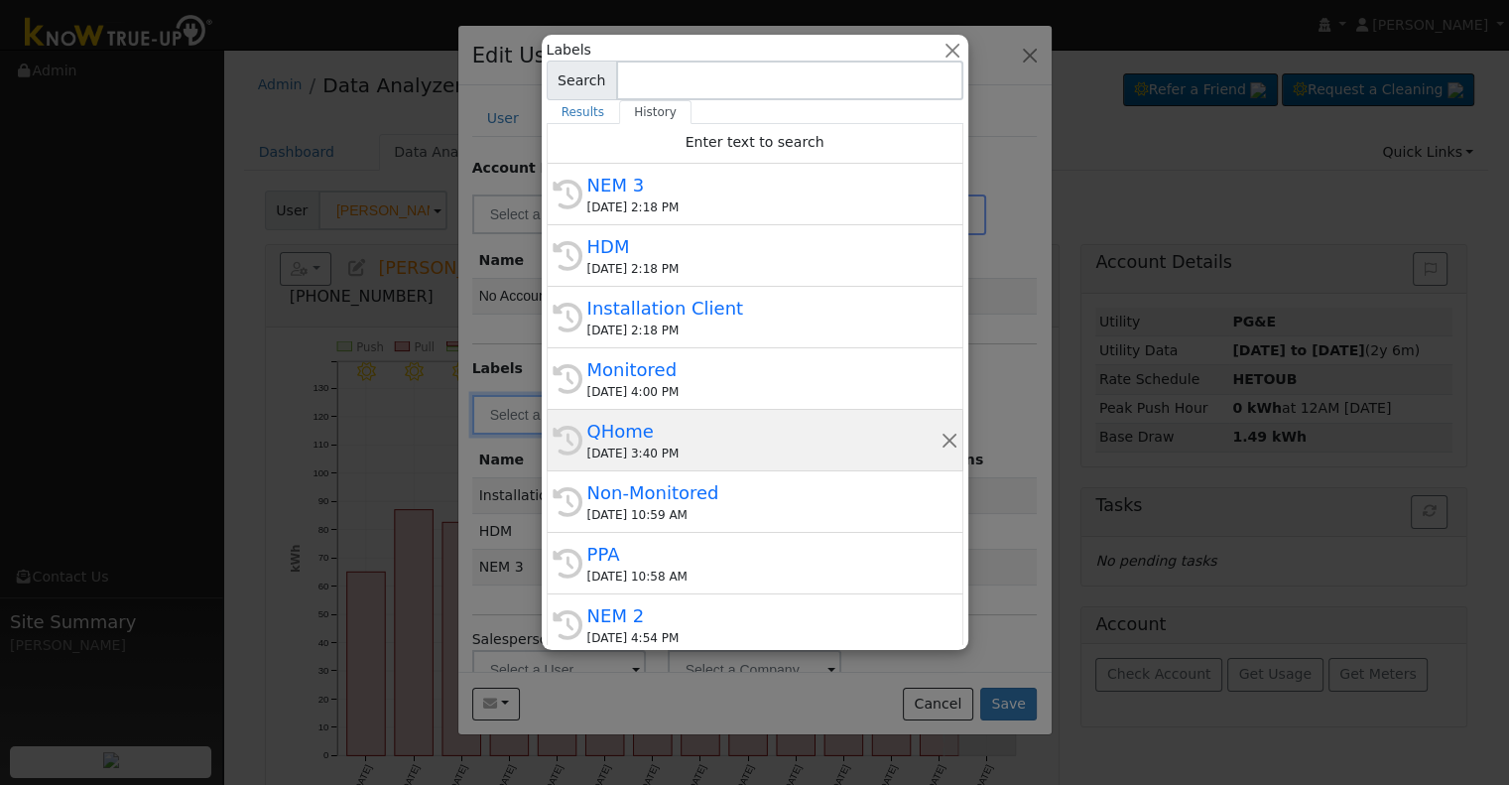
click at [696, 447] on div "08/12/2025 3:40 PM" at bounding box center [763, 453] width 353 height 18
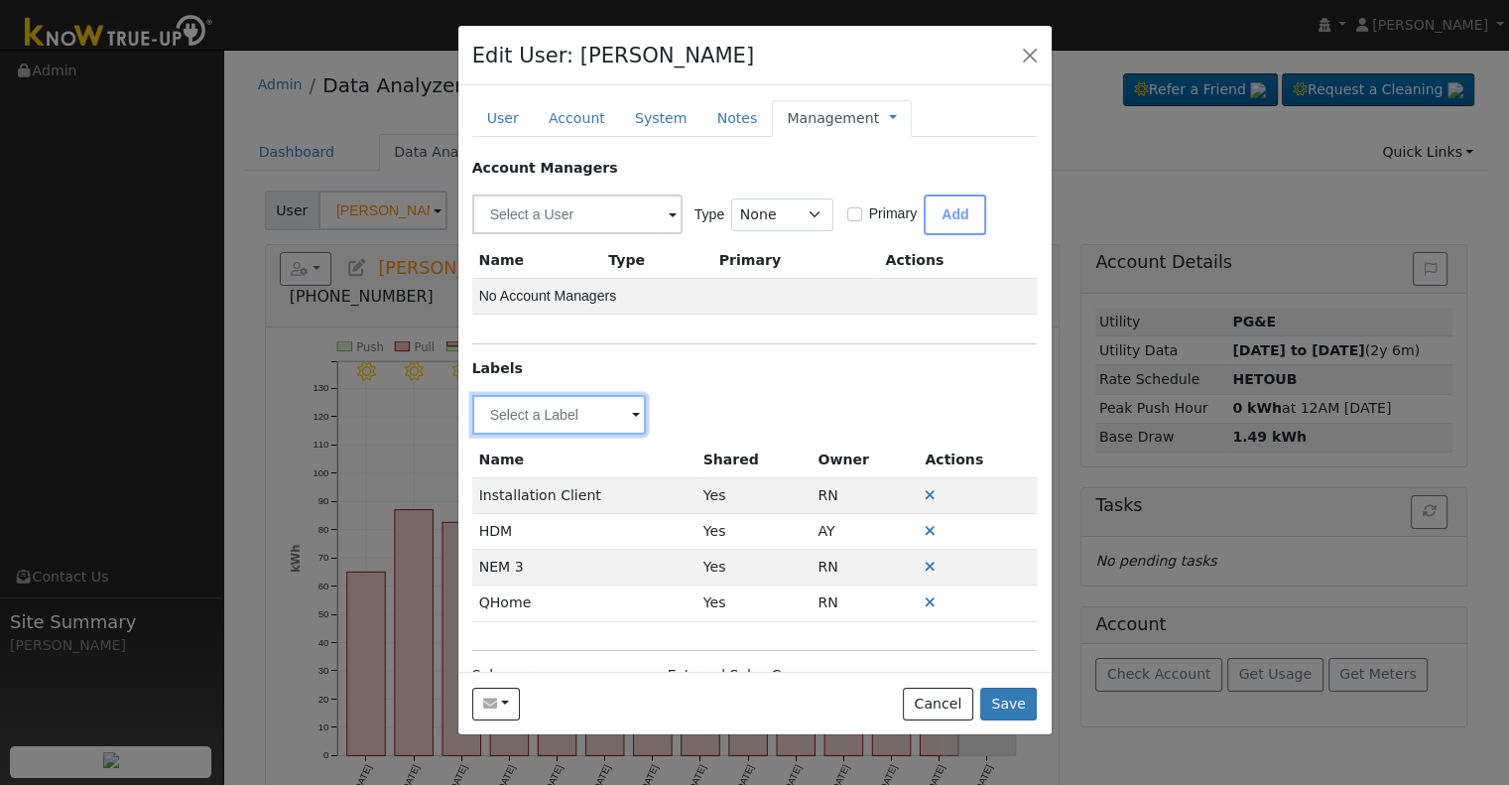
click at [578, 410] on input "text" at bounding box center [559, 415] width 175 height 40
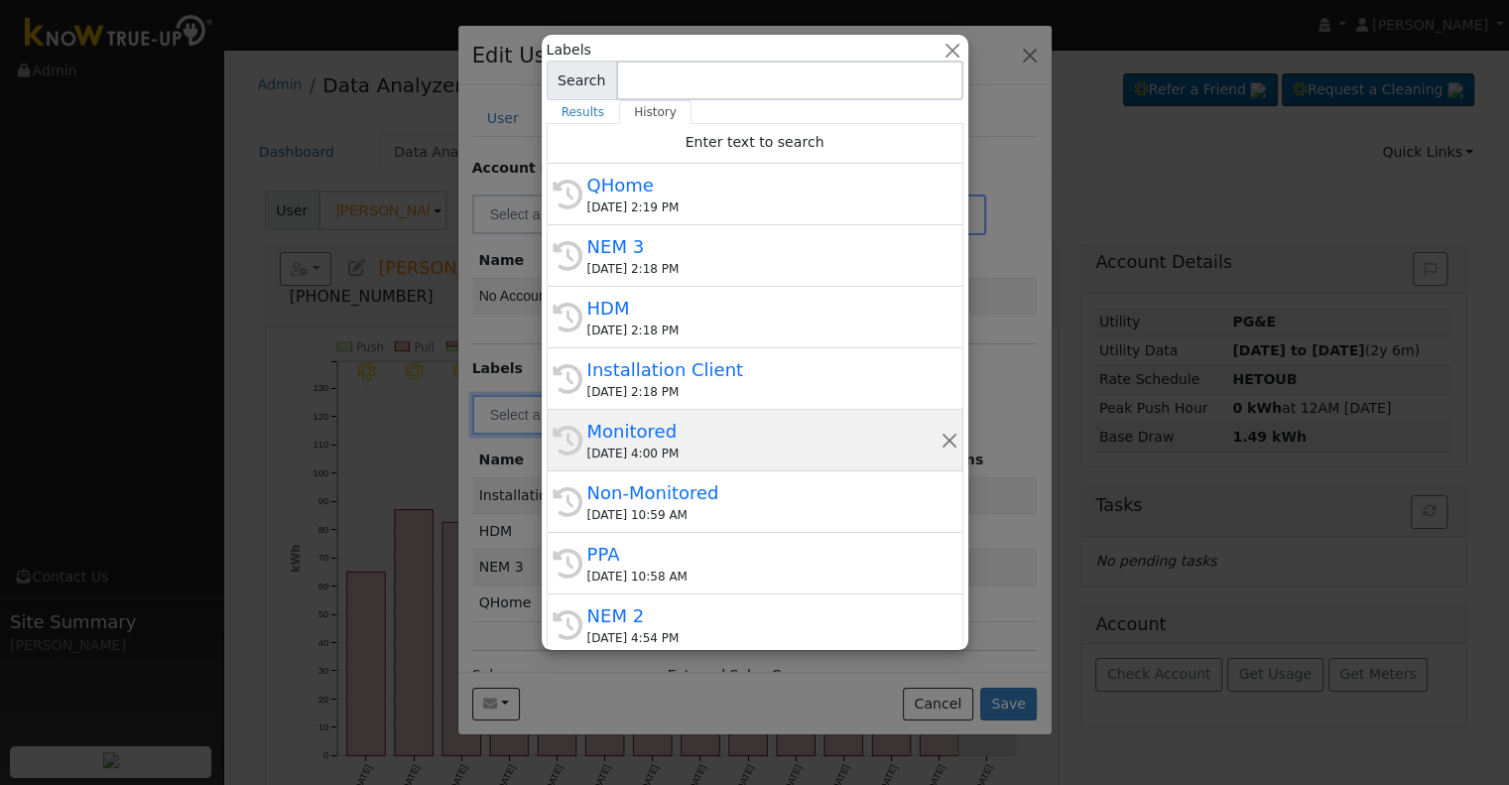
click at [683, 432] on div "Monitored" at bounding box center [763, 431] width 353 height 27
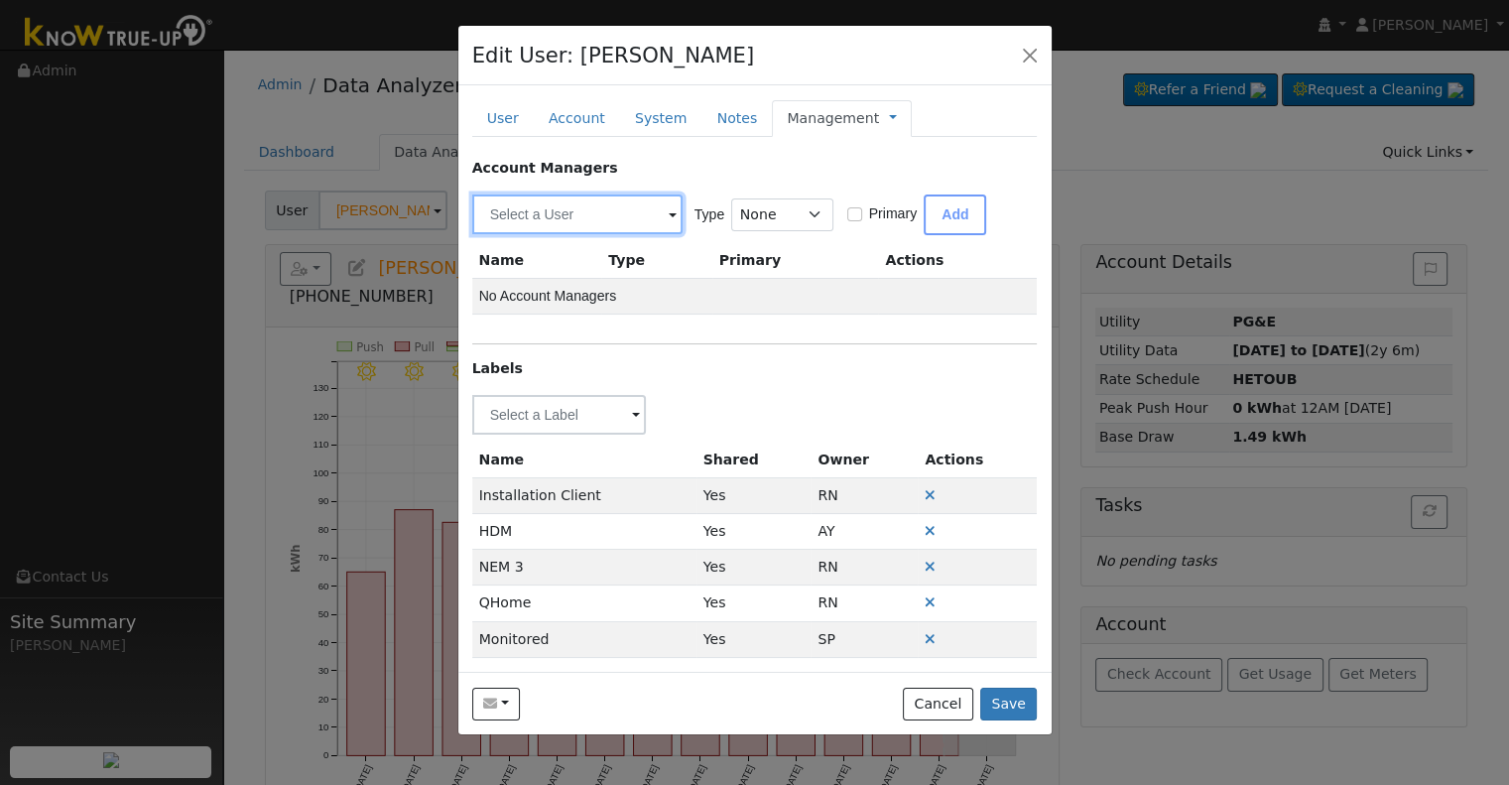
click at [548, 208] on input "text" at bounding box center [577, 214] width 210 height 40
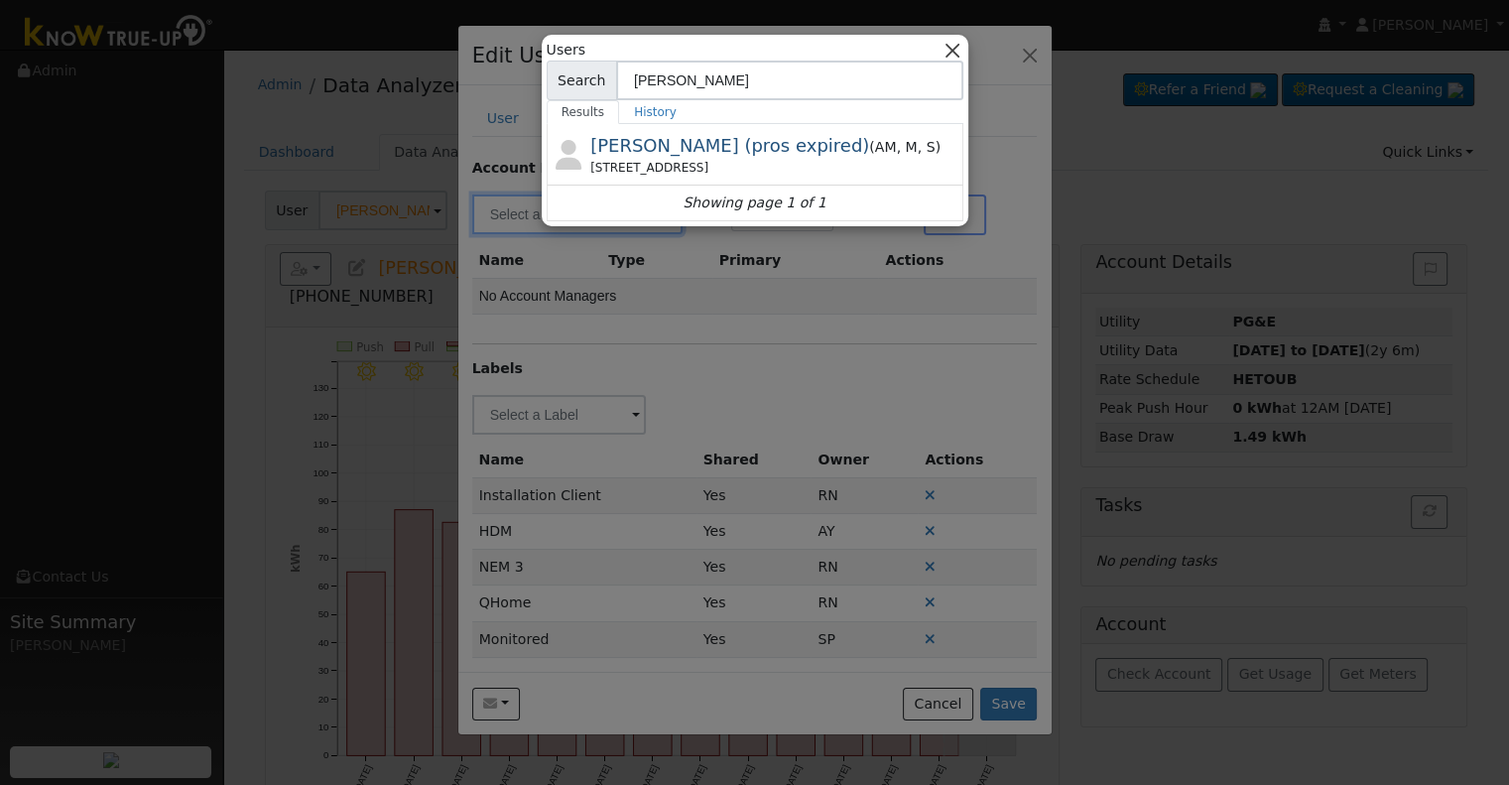
type input "robert"
click at [953, 51] on button "button" at bounding box center [951, 50] width 21 height 21
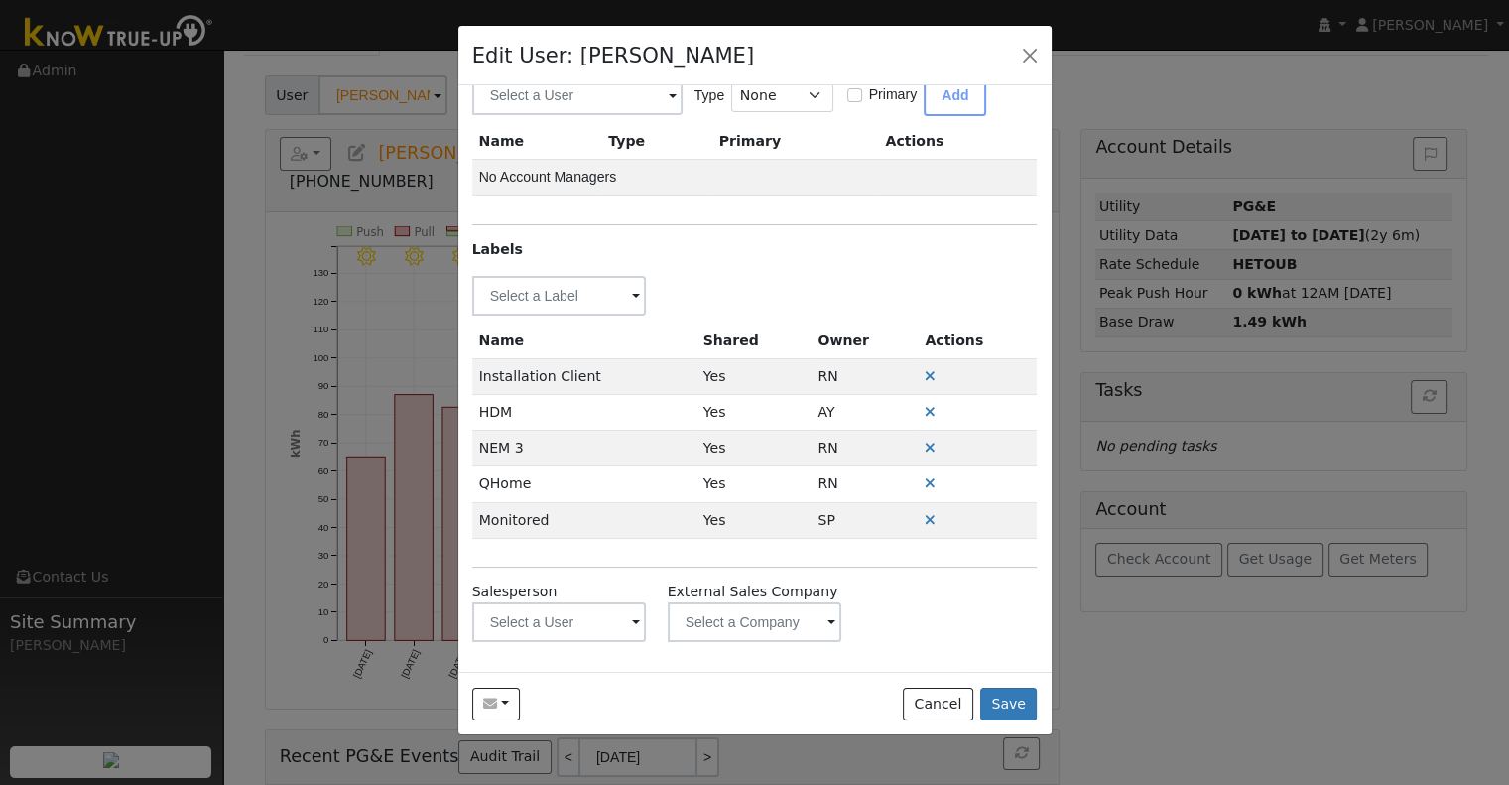
scroll to position [198, 0]
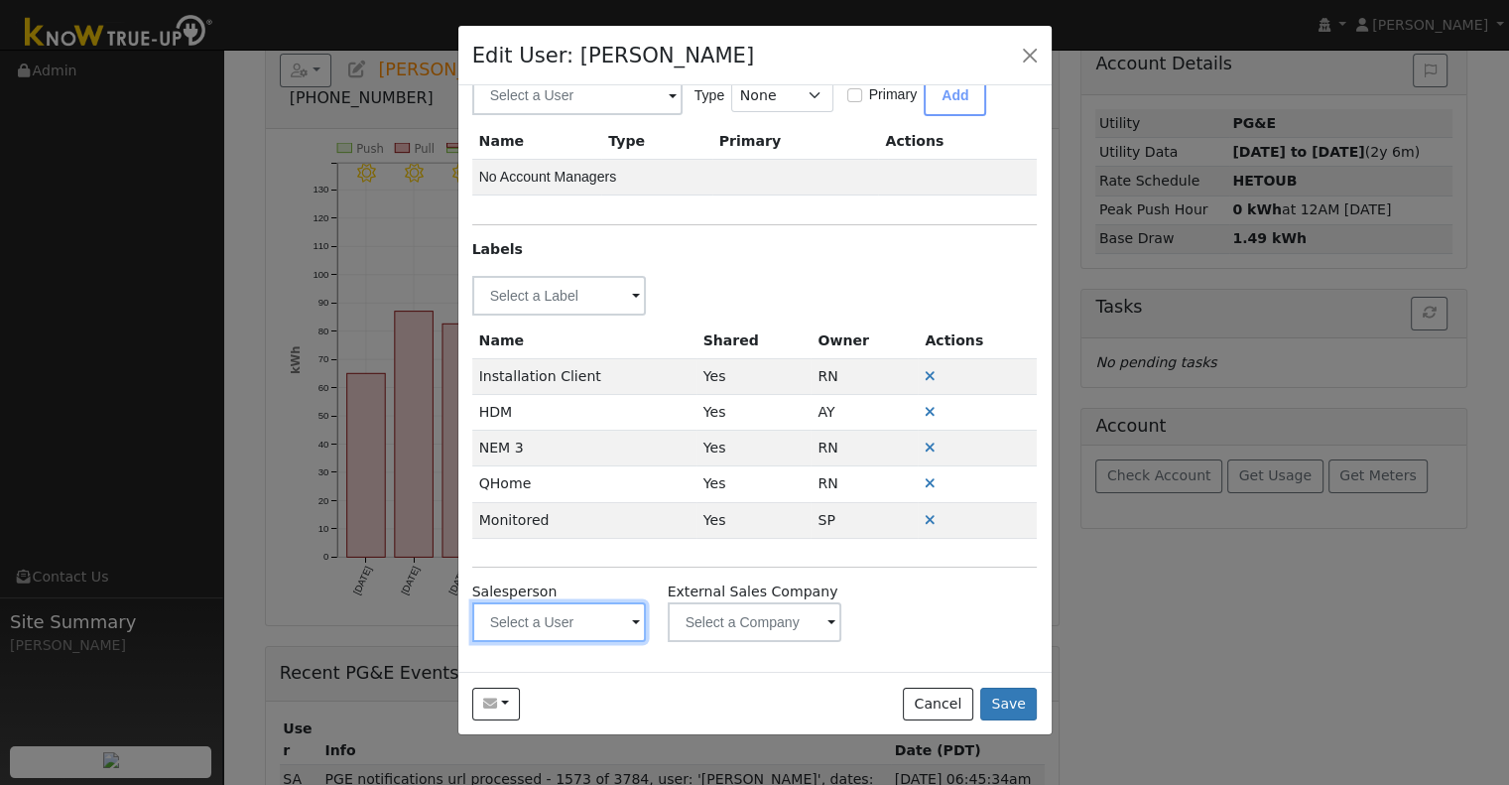
click at [599, 315] on input "text" at bounding box center [559, 296] width 175 height 40
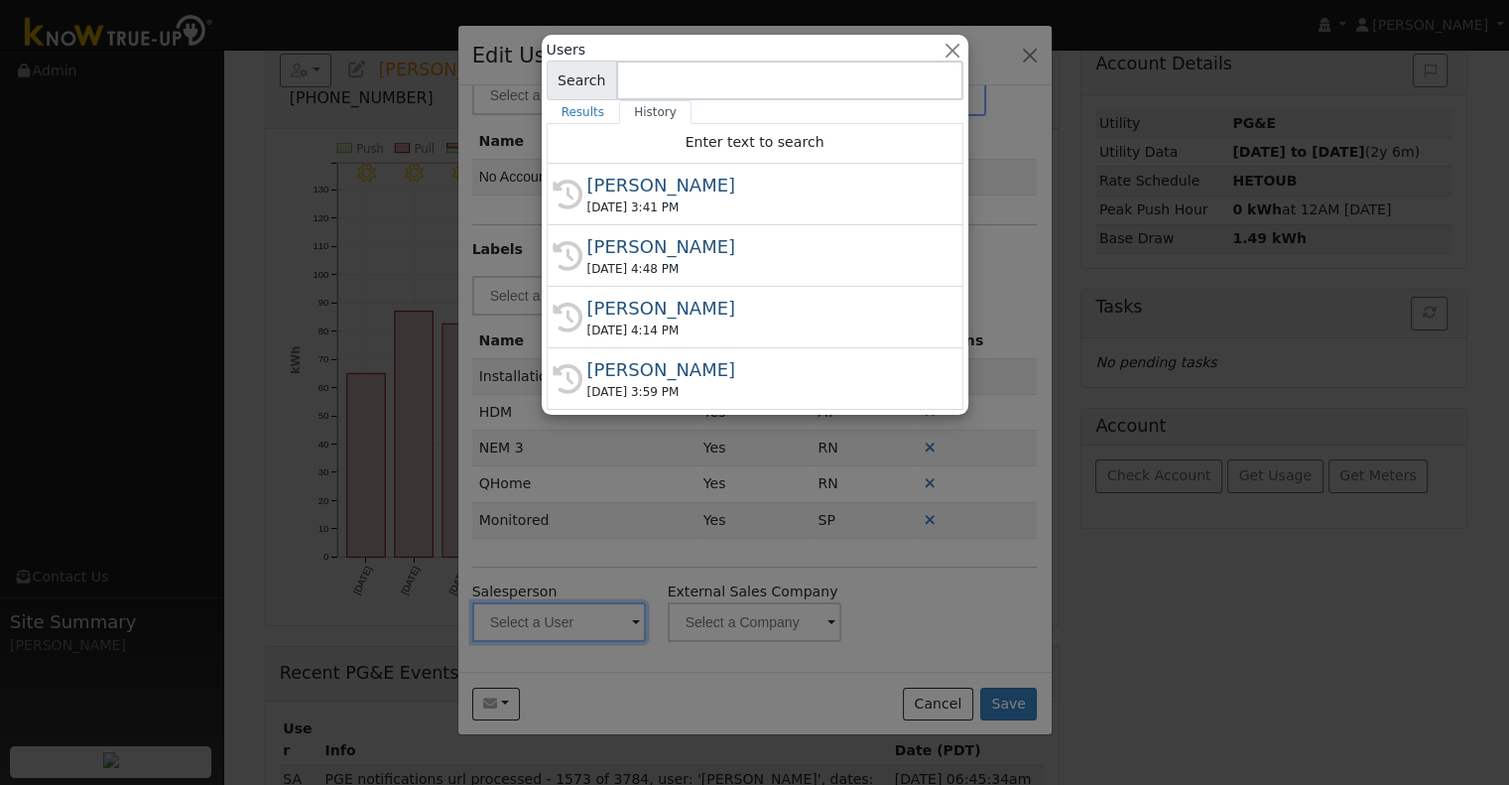
click at [672, 84] on input at bounding box center [789, 81] width 347 height 40
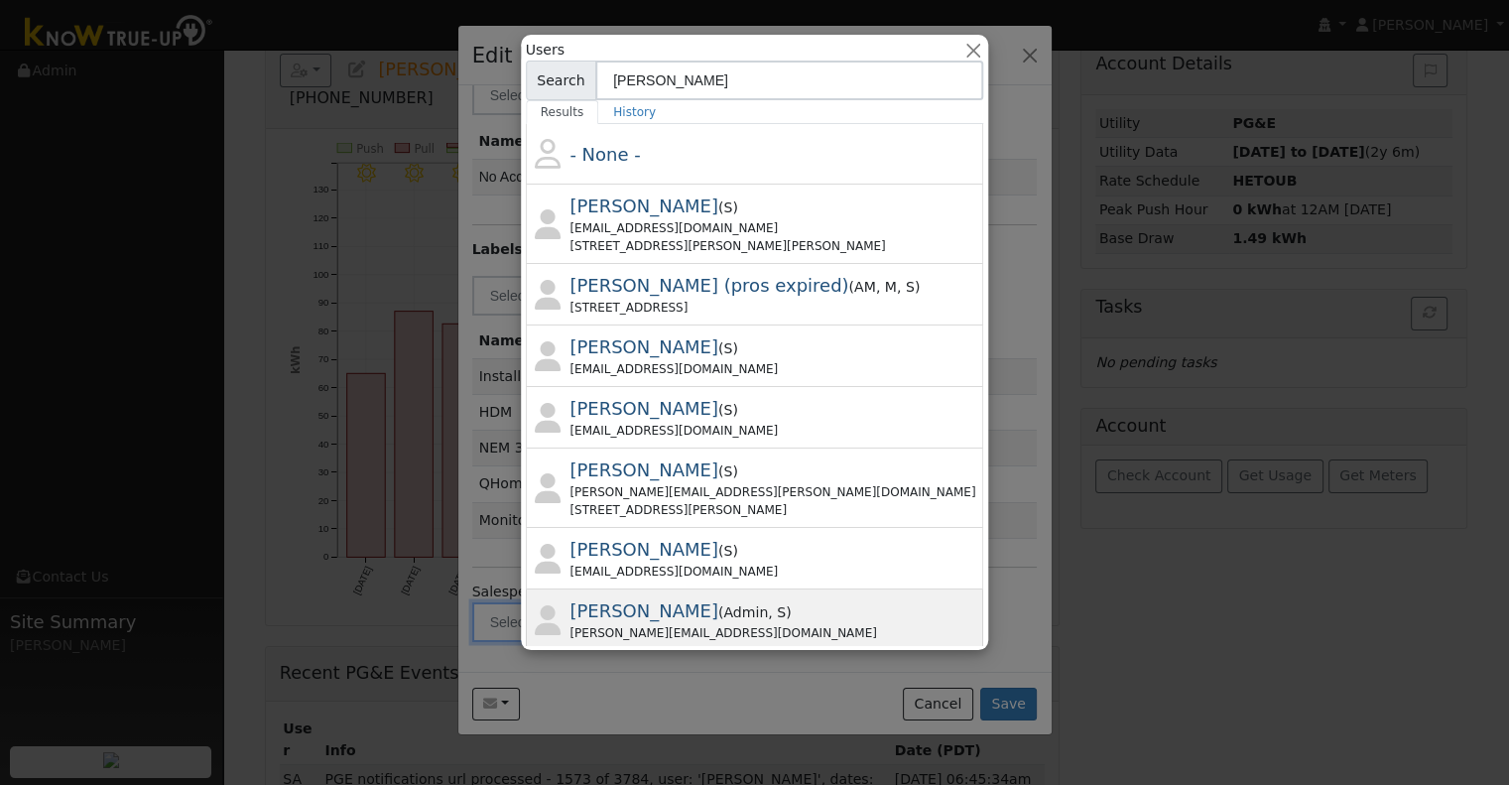
type input "robert"
click at [875, 606] on div "Robert Stoeckle ( Admin , S ) roberts@solarnegotiators.com" at bounding box center [775, 619] width 410 height 45
type input "Robert Stoeckle"
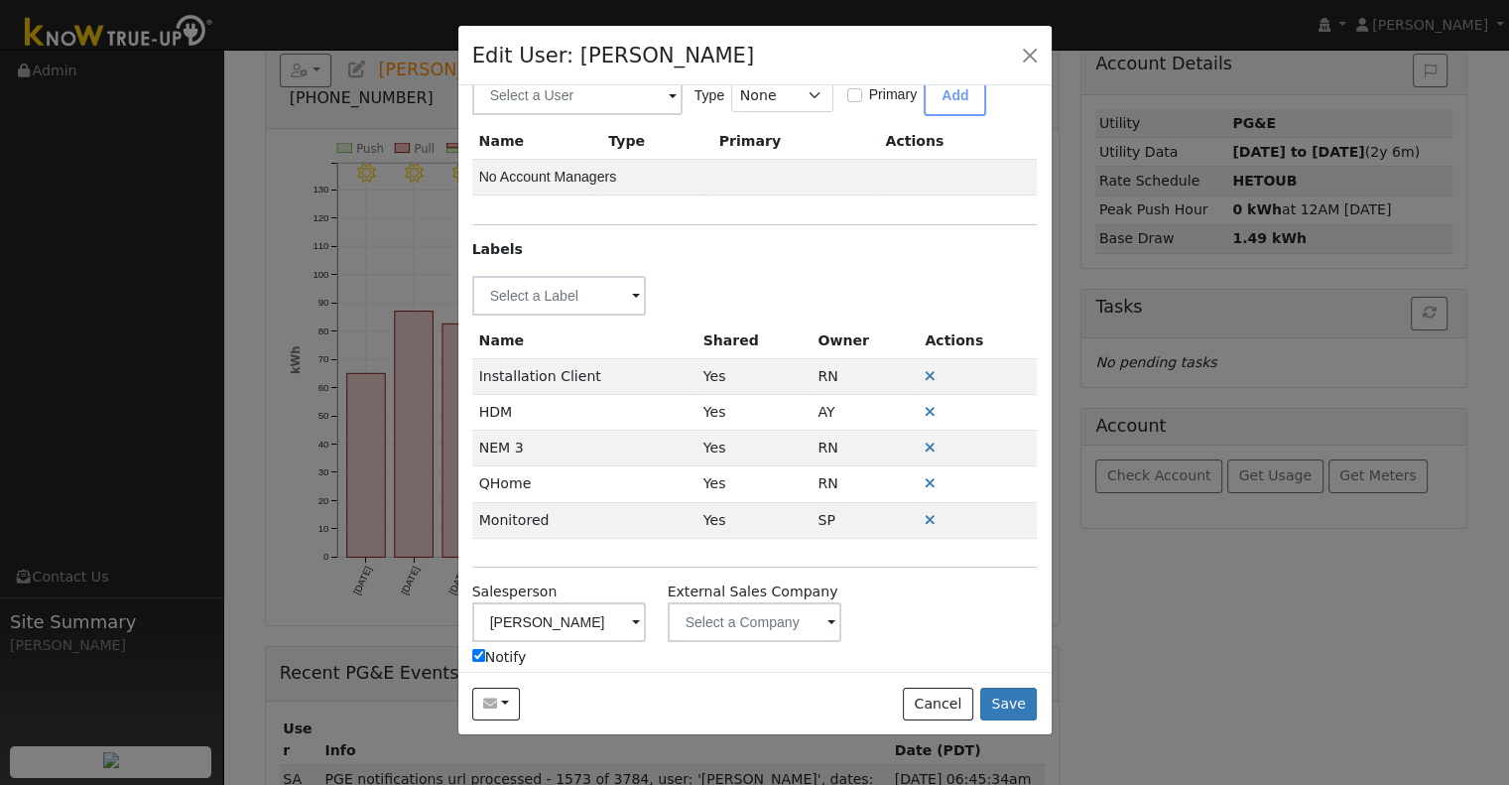
click at [470, 648] on div "Salesperson Robert Stoeckle Notify" at bounding box center [558, 624] width 195 height 86
click at [474, 650] on input "Notify" at bounding box center [478, 655] width 13 height 13
checkbox input "false"
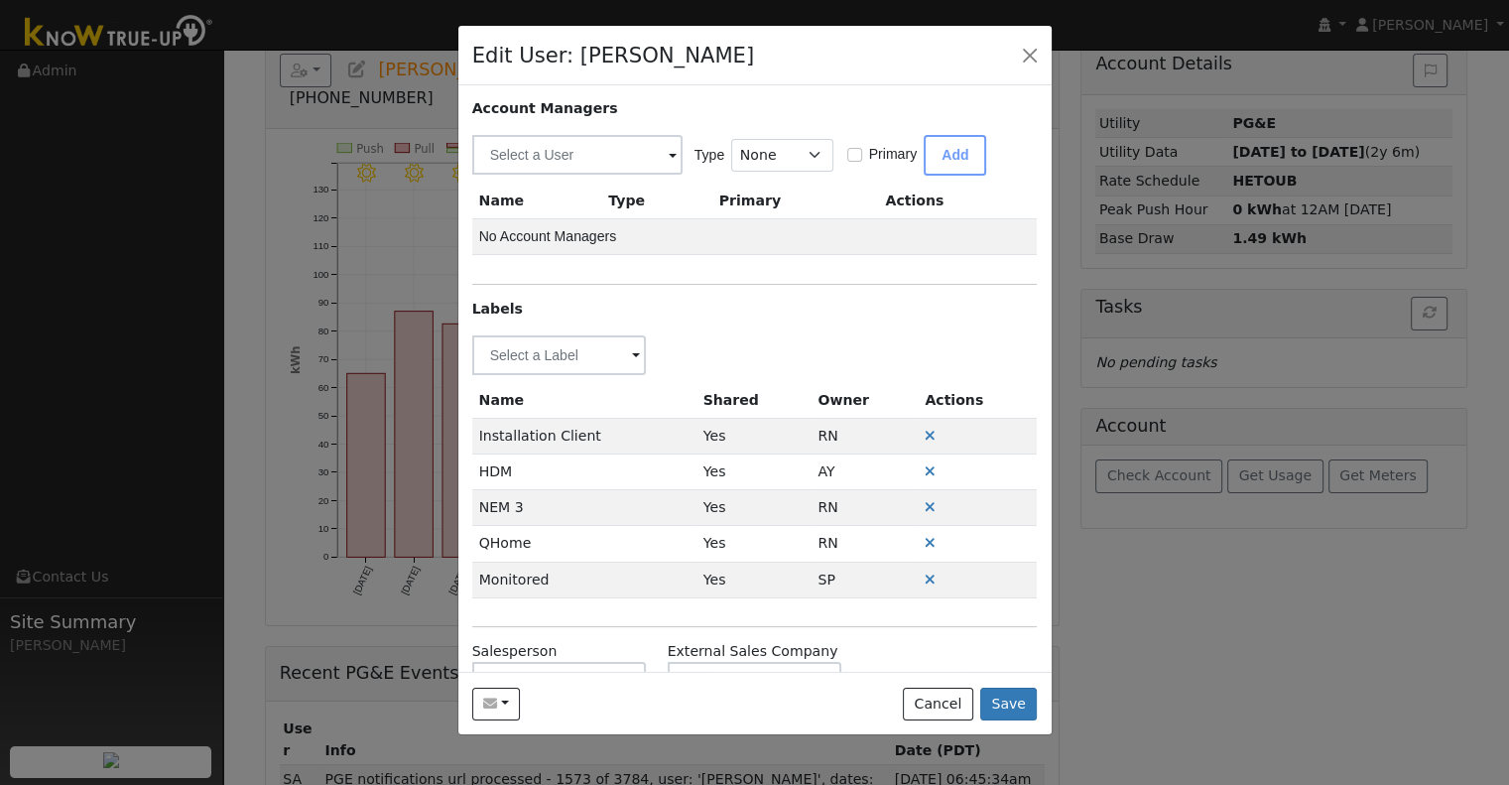
scroll to position [0, 0]
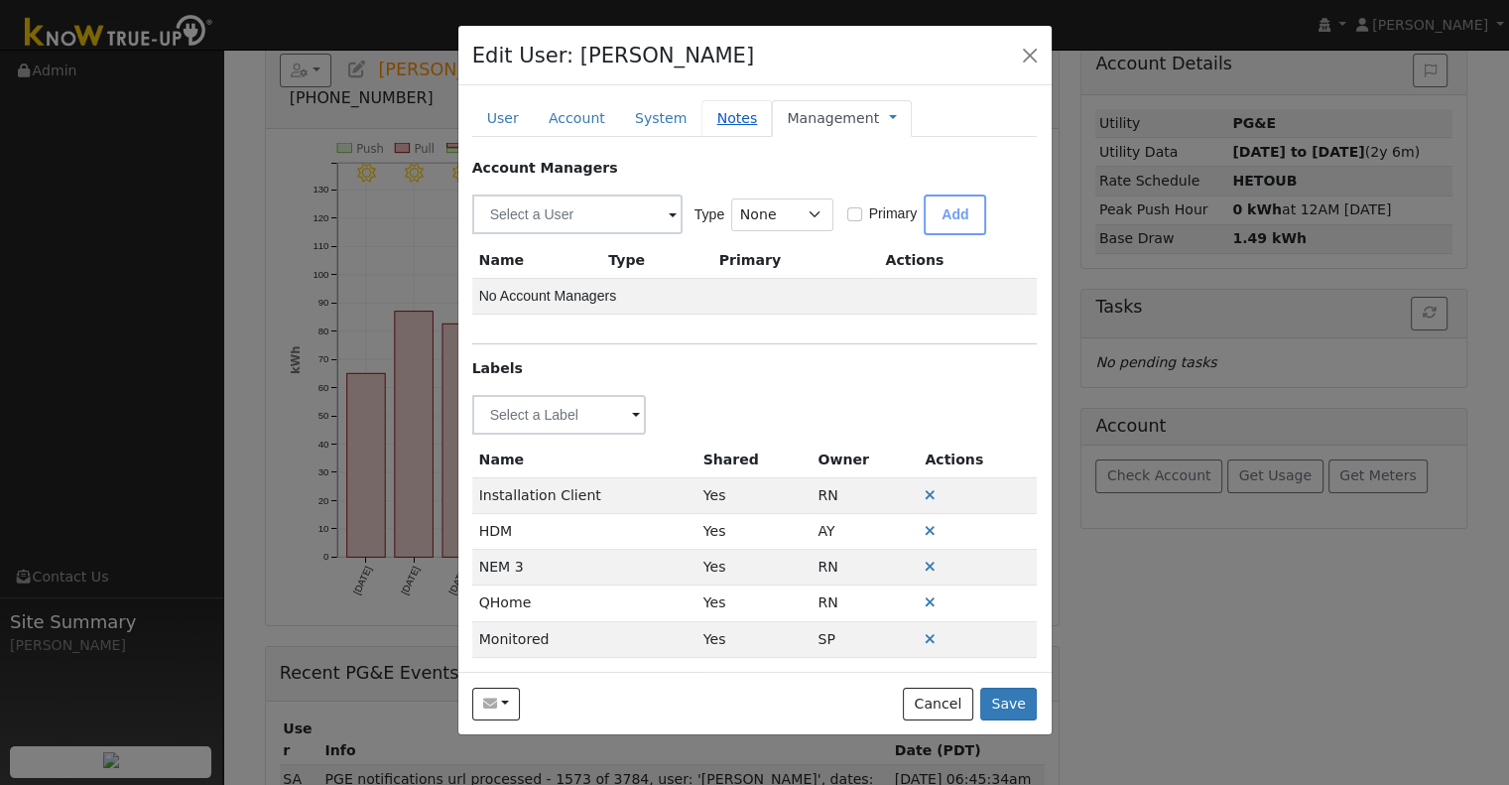
click at [706, 124] on link "Notes" at bounding box center [736, 118] width 70 height 37
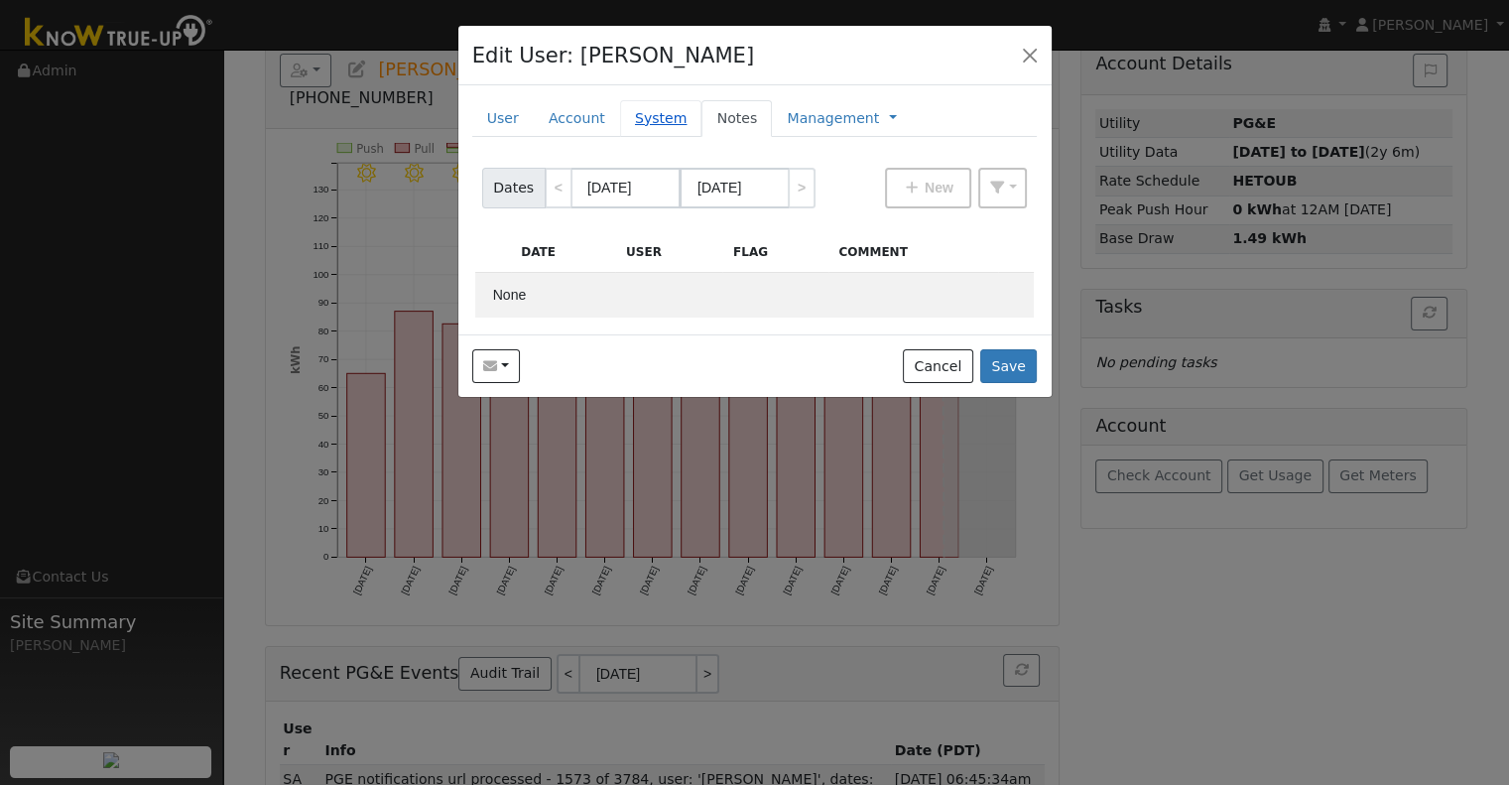
click at [639, 114] on link "System" at bounding box center [661, 118] width 82 height 37
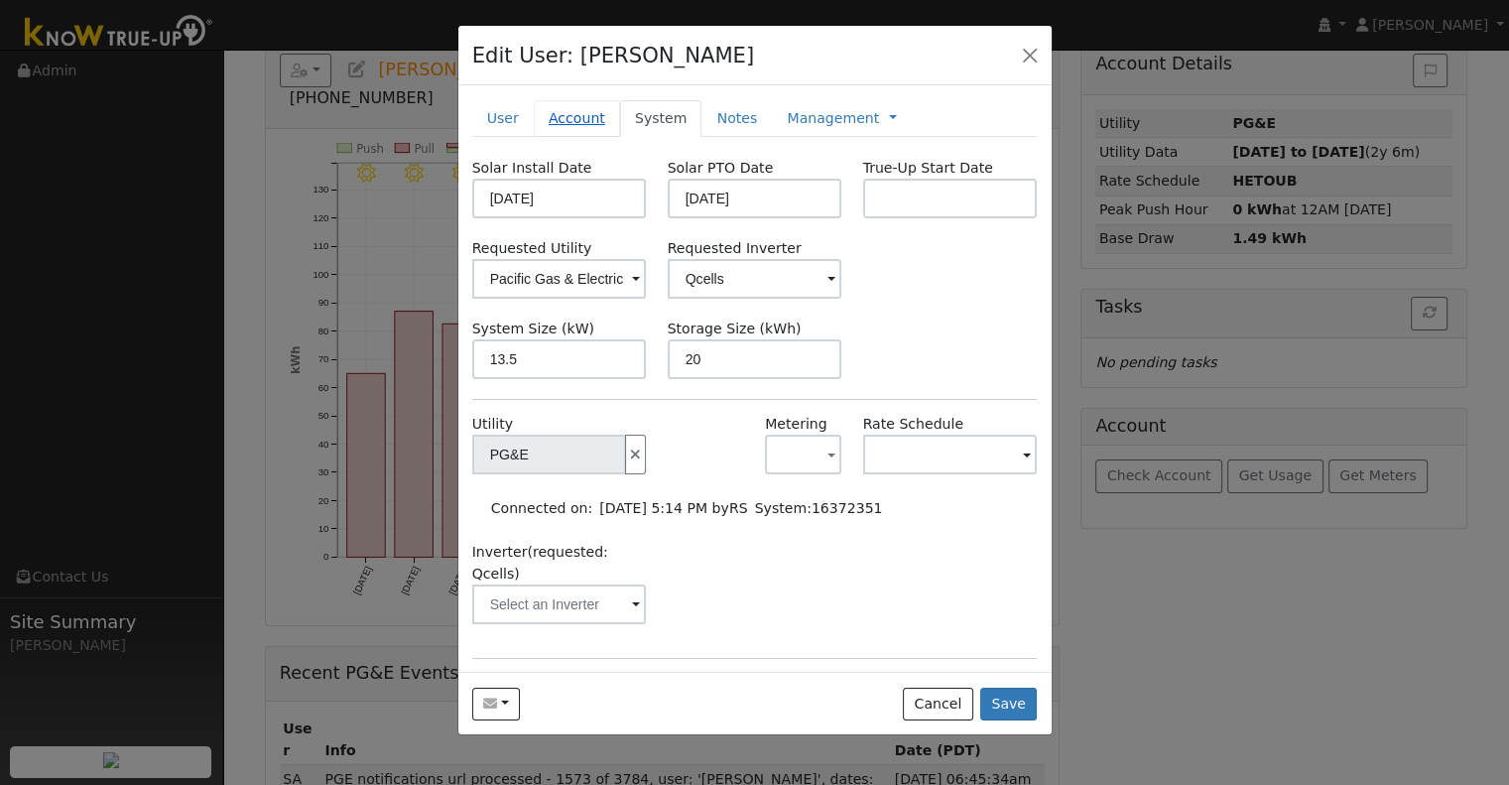
click at [601, 110] on link "Account" at bounding box center [577, 118] width 86 height 37
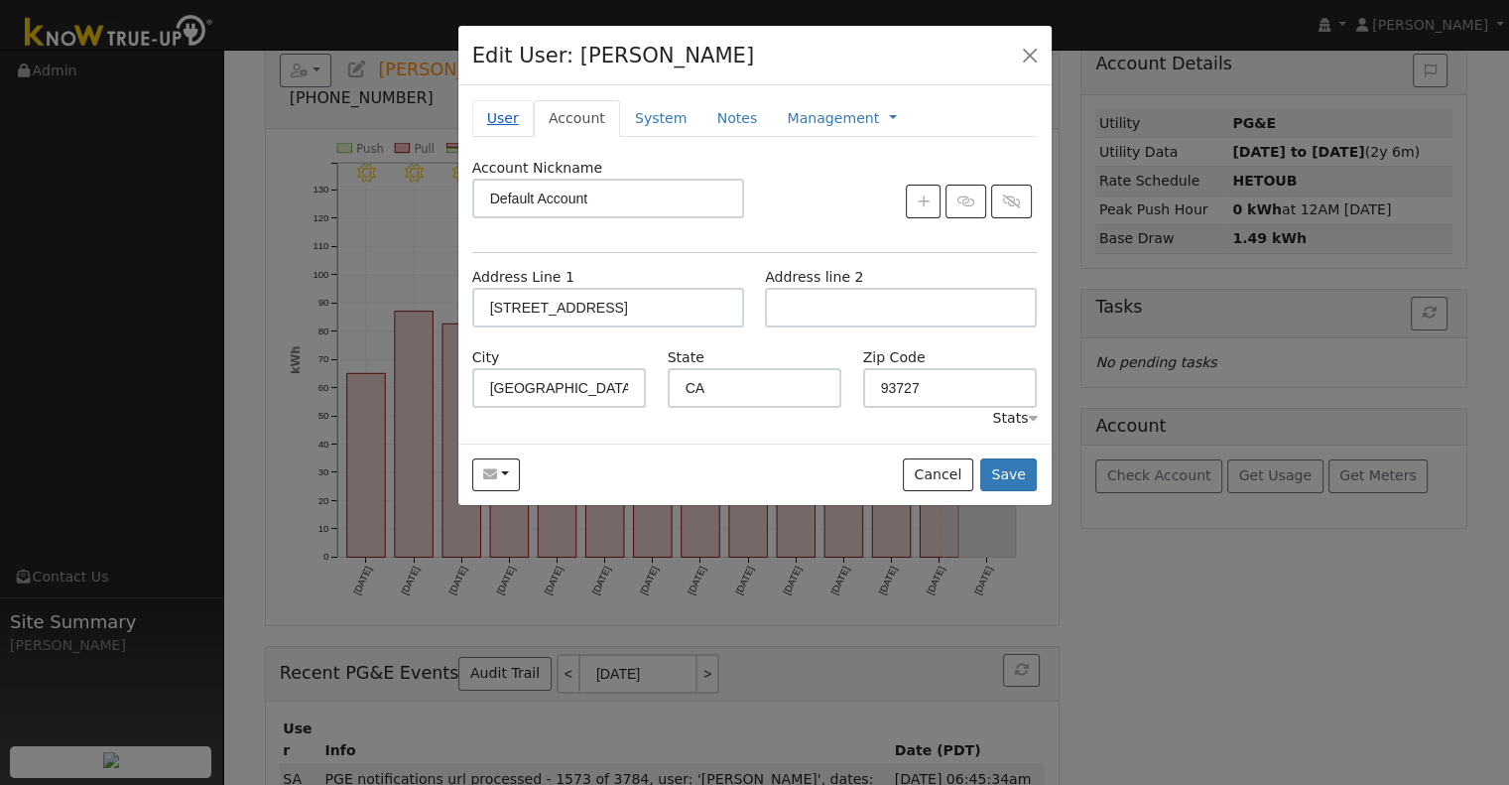
click at [510, 116] on link "User" at bounding box center [503, 118] width 62 height 37
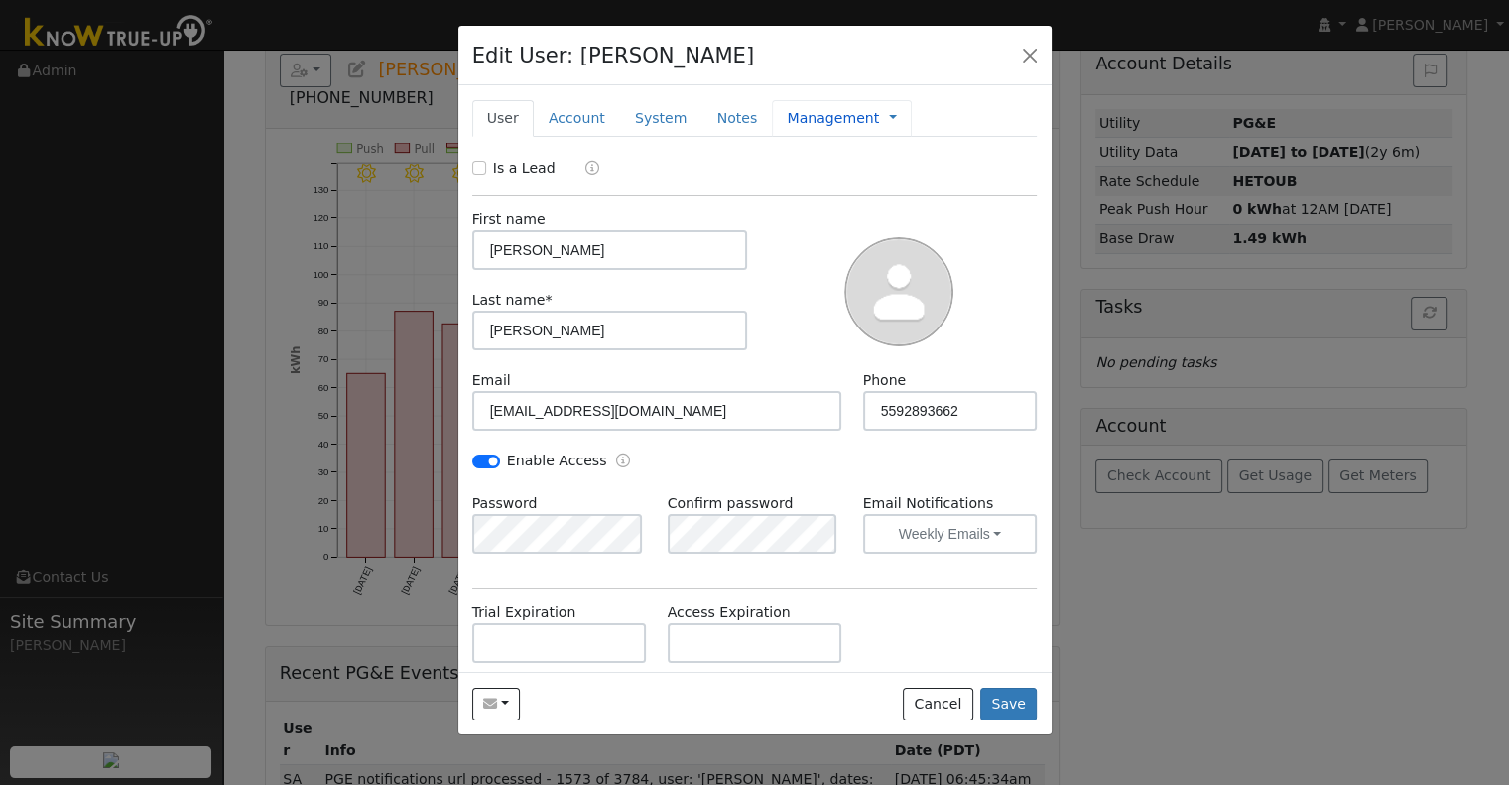
click at [827, 130] on div "Management Management Billing Timeline" at bounding box center [842, 118] width 140 height 37
click at [827, 118] on link "Management" at bounding box center [833, 118] width 92 height 21
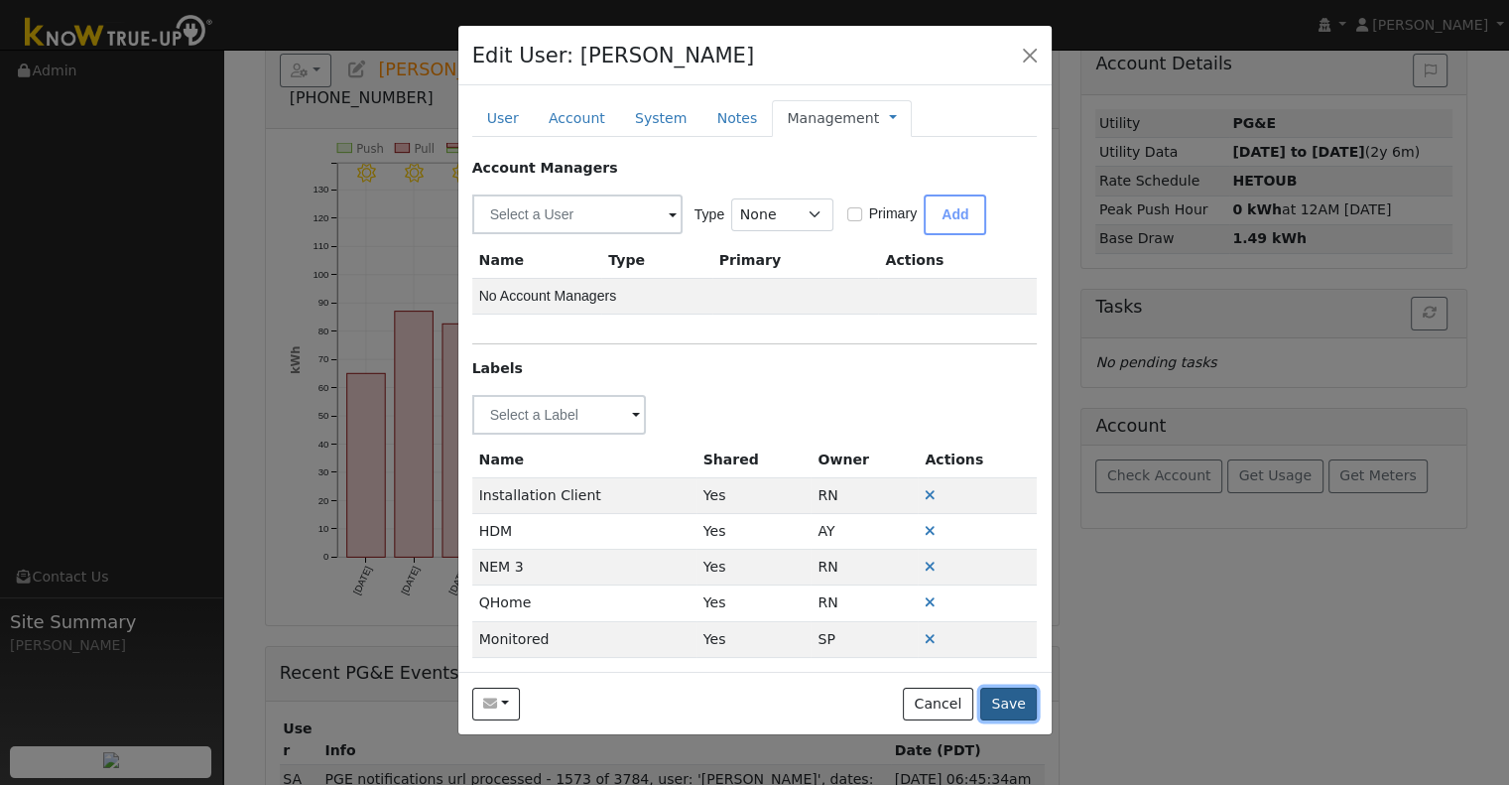
click at [1024, 704] on button "Save" at bounding box center [1009, 704] width 58 height 34
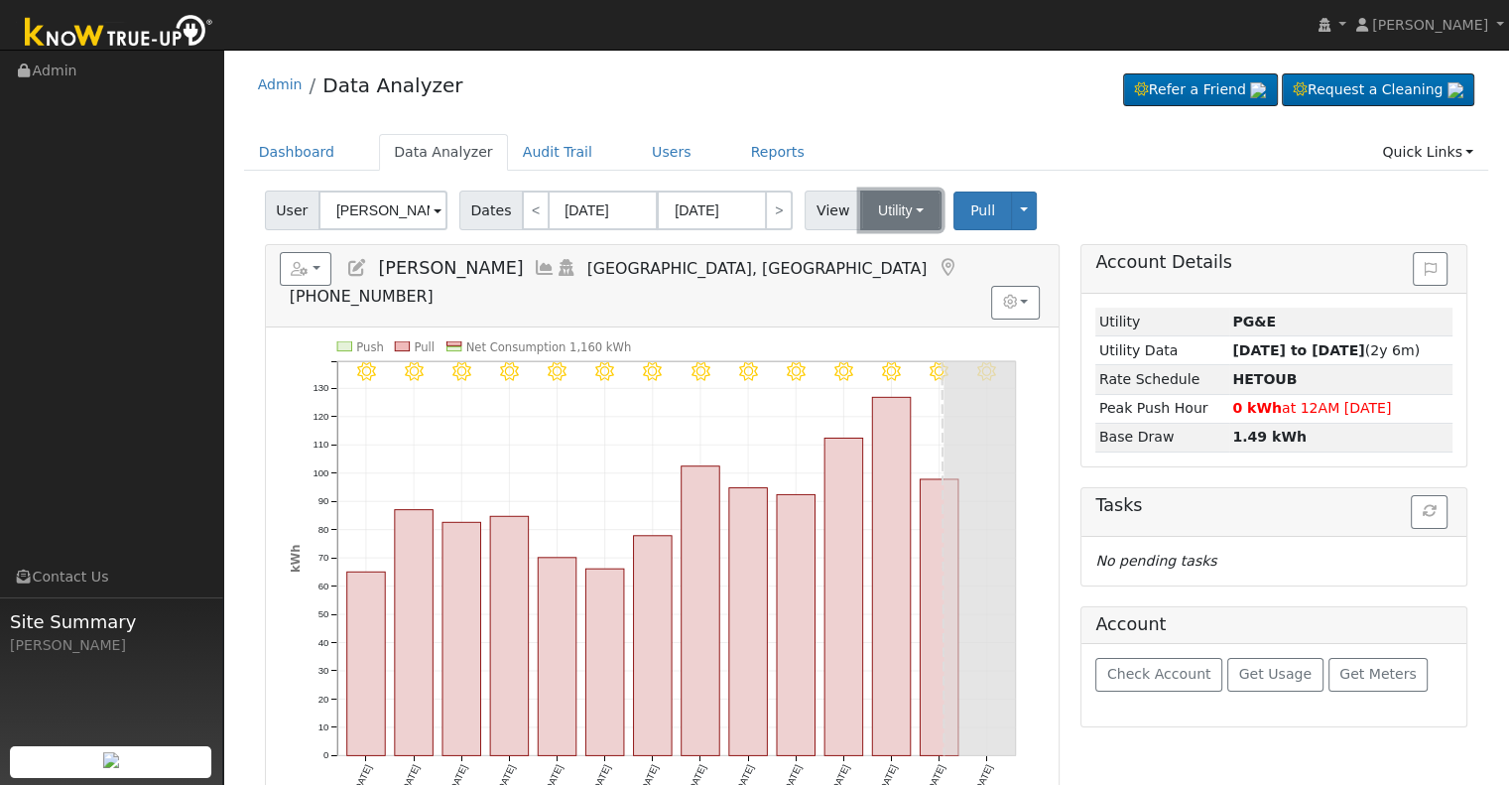
click at [903, 217] on button "Utility" at bounding box center [900, 210] width 81 height 40
click at [903, 277] on link "Solar" at bounding box center [925, 283] width 138 height 28
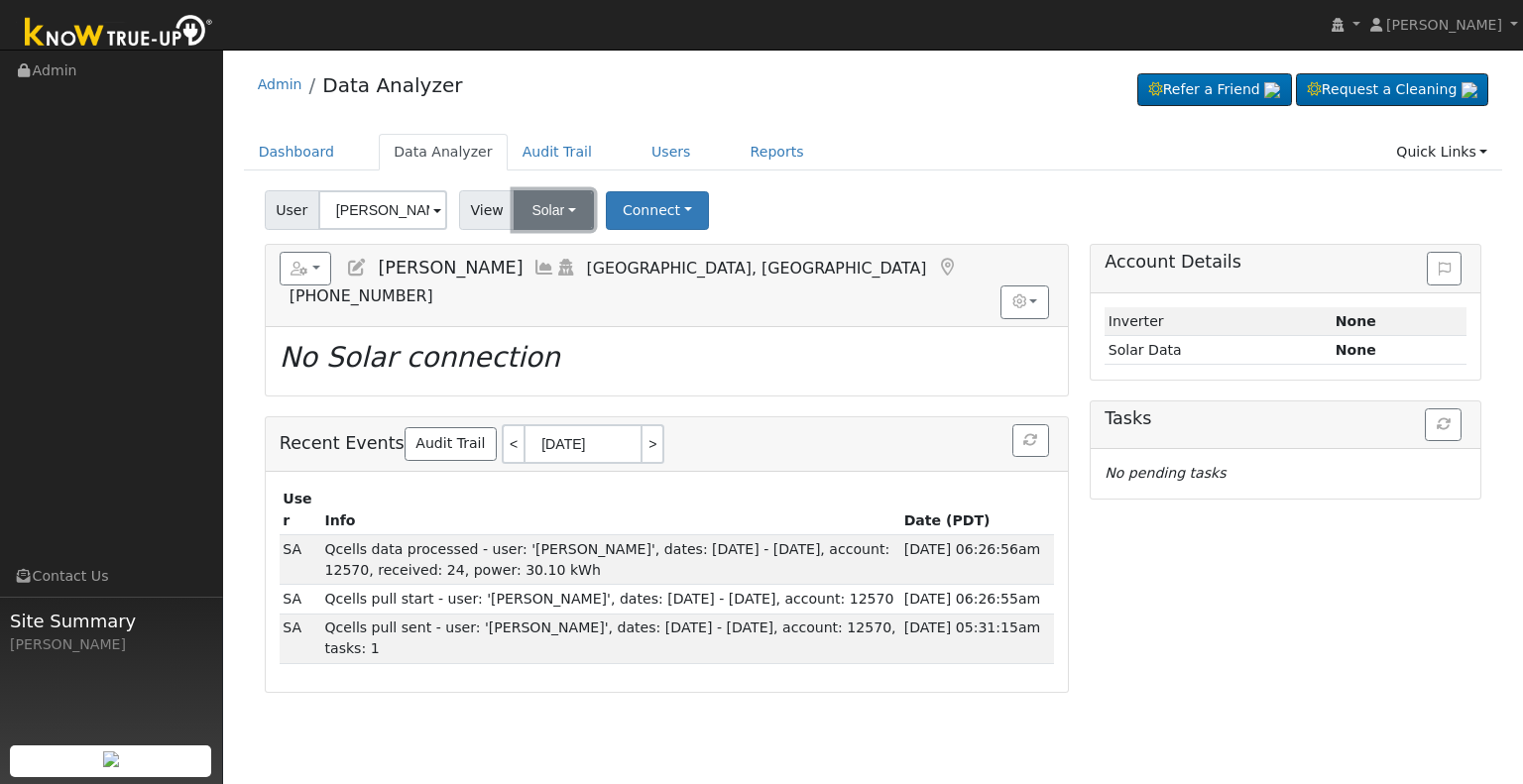
click at [535, 199] on button "Solar" at bounding box center [553, 210] width 79 height 40
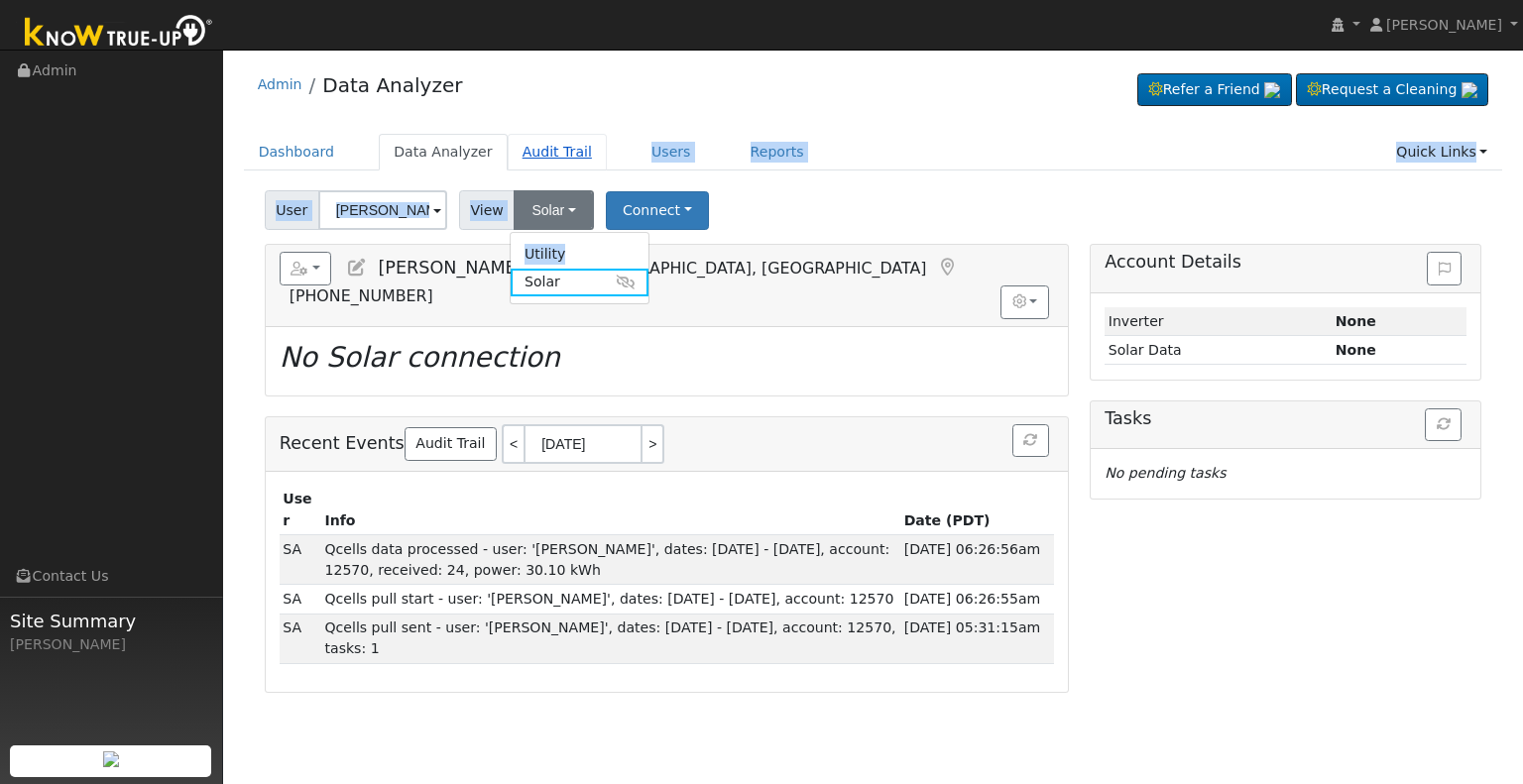
drag, startPoint x: 572, startPoint y: 254, endPoint x: 568, endPoint y: 153, distance: 101.1
click at [568, 153] on div "Admin Data Analyzer Refer a Friend Request a Cleaning" at bounding box center [872, 377] width 1280 height 633
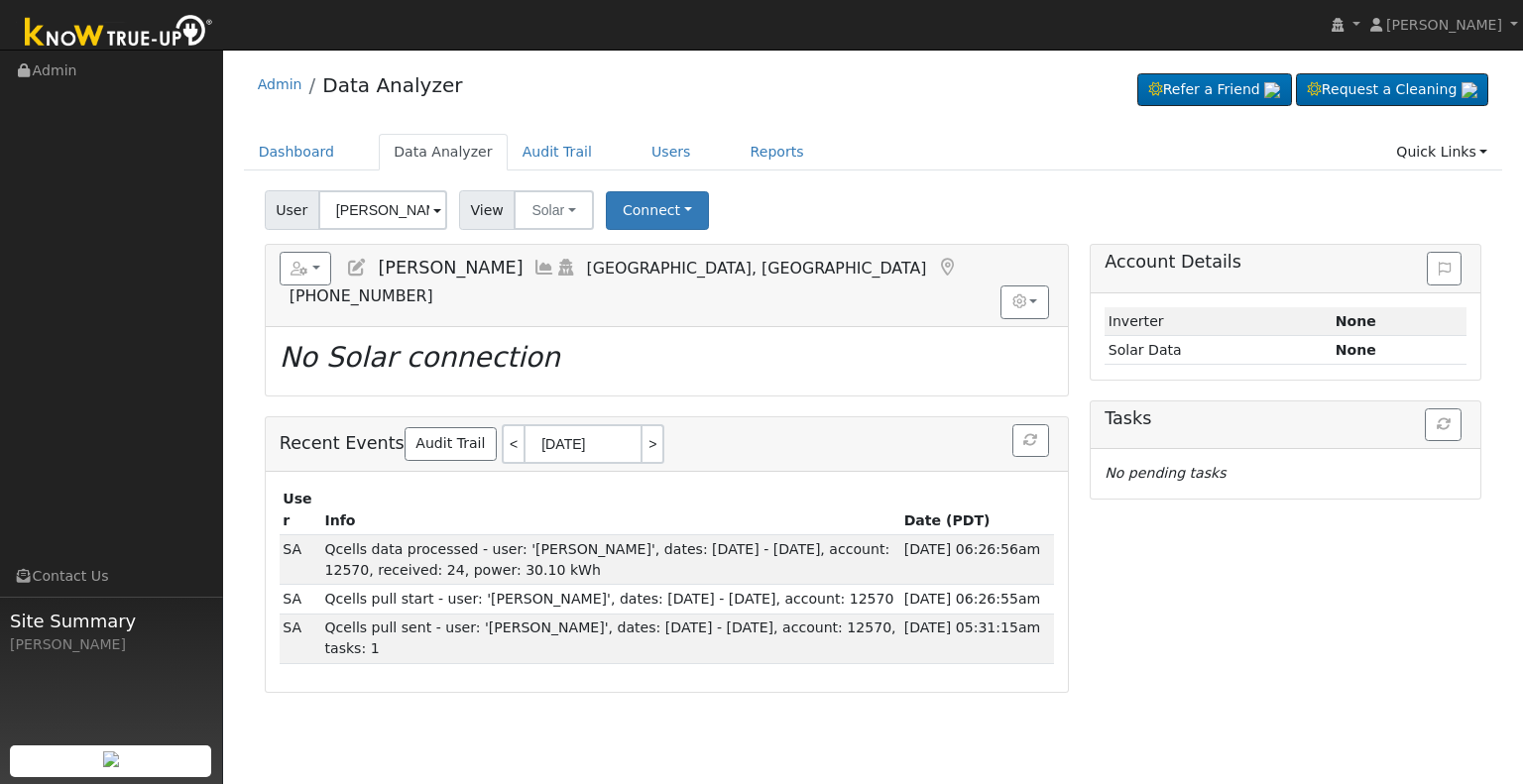
click at [819, 187] on div "User Juan Torres Account Default Account Default Account 5884 East Club View Dr…" at bounding box center [872, 207] width 1224 height 47
click at [642, 223] on button "Connect" at bounding box center [657, 210] width 103 height 39
click at [671, 261] on link "Select a Provider" at bounding box center [683, 254] width 155 height 28
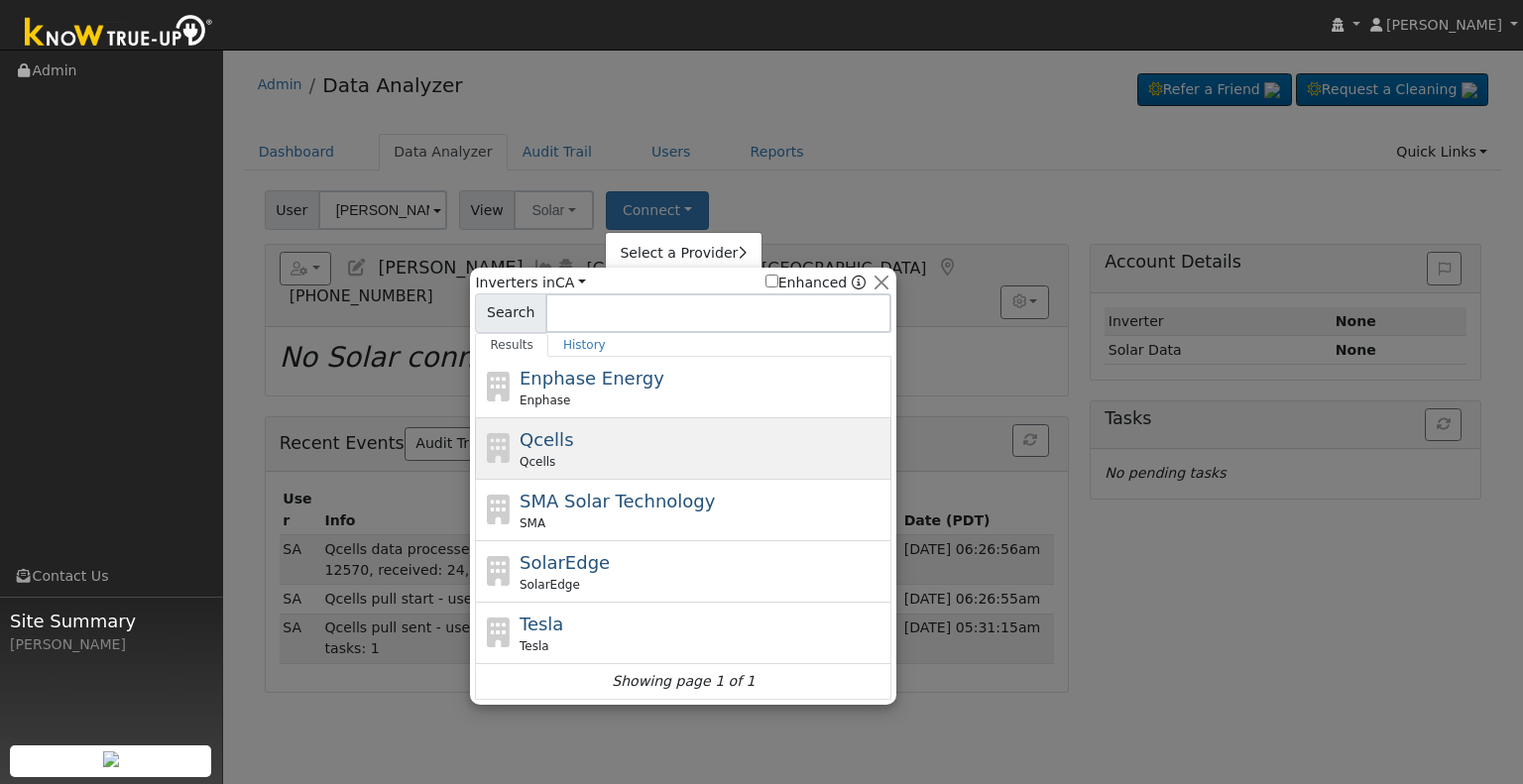
click at [588, 438] on div "Qcells Qcells" at bounding box center [704, 448] width 368 height 45
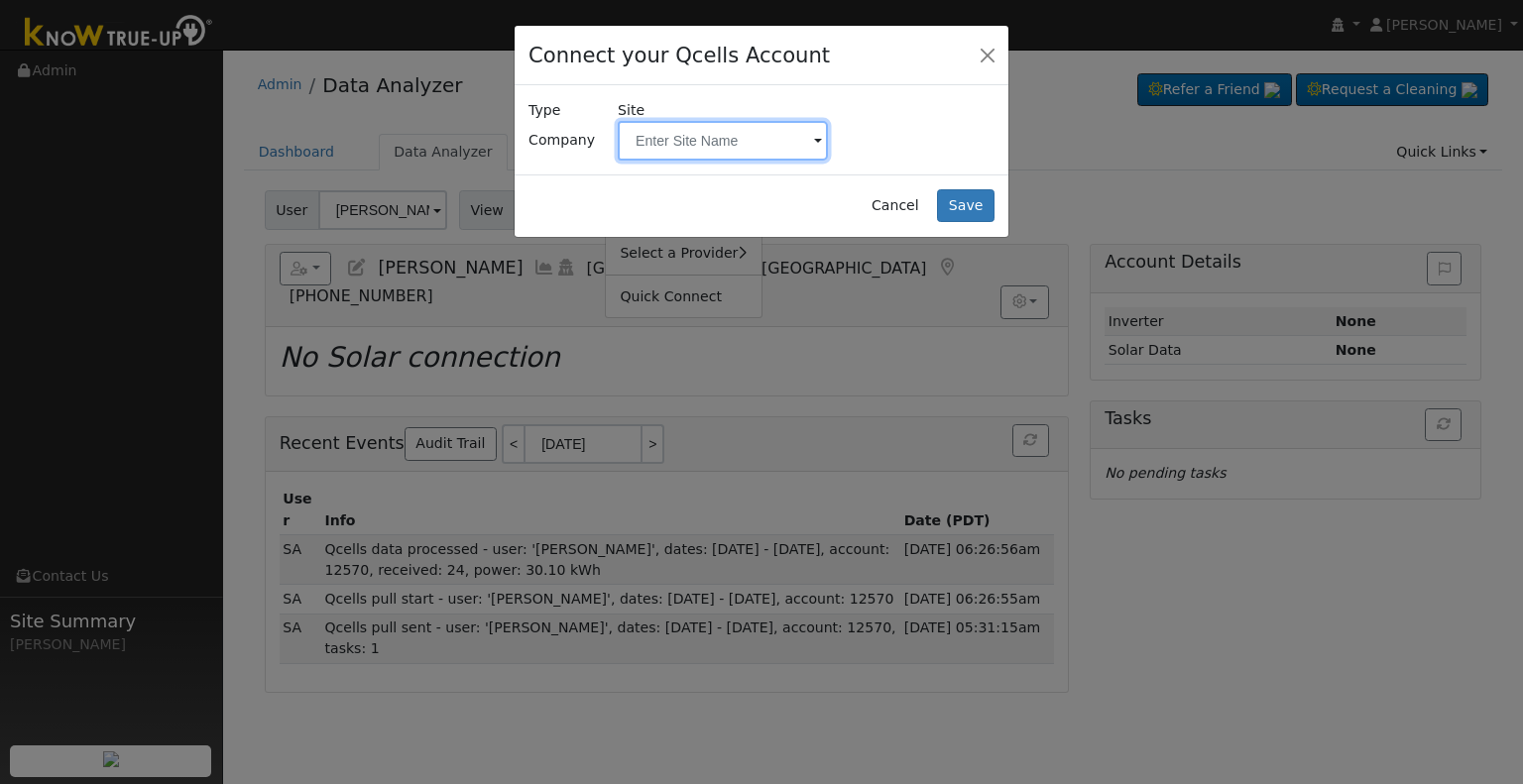
click at [650, 125] on input "text" at bounding box center [723, 141] width 210 height 40
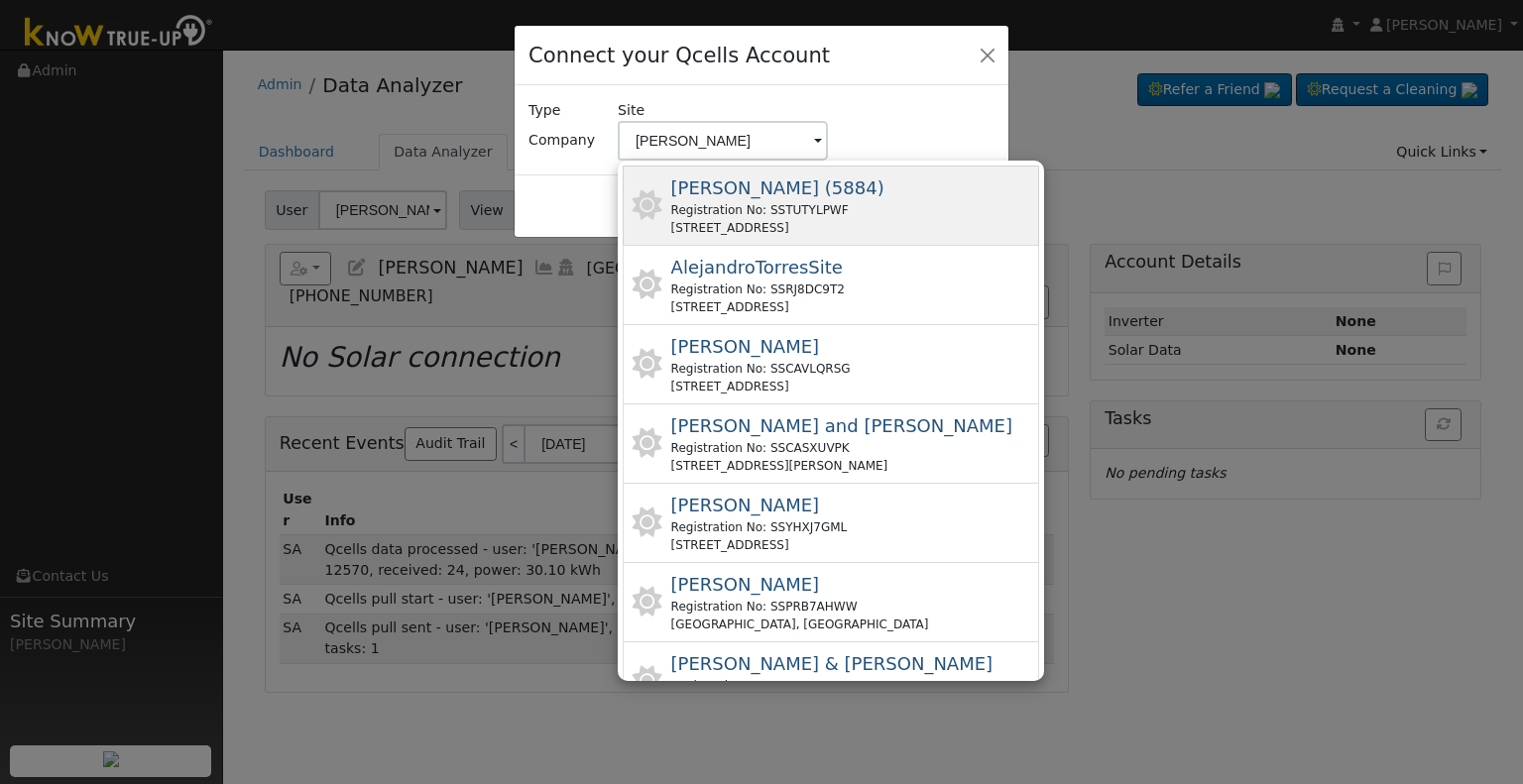
click at [836, 219] on div "5884 E Club View Dr, Fresno, CA 93727, USA" at bounding box center [777, 228] width 213 height 18
type input "Torres, Juan (5884)"
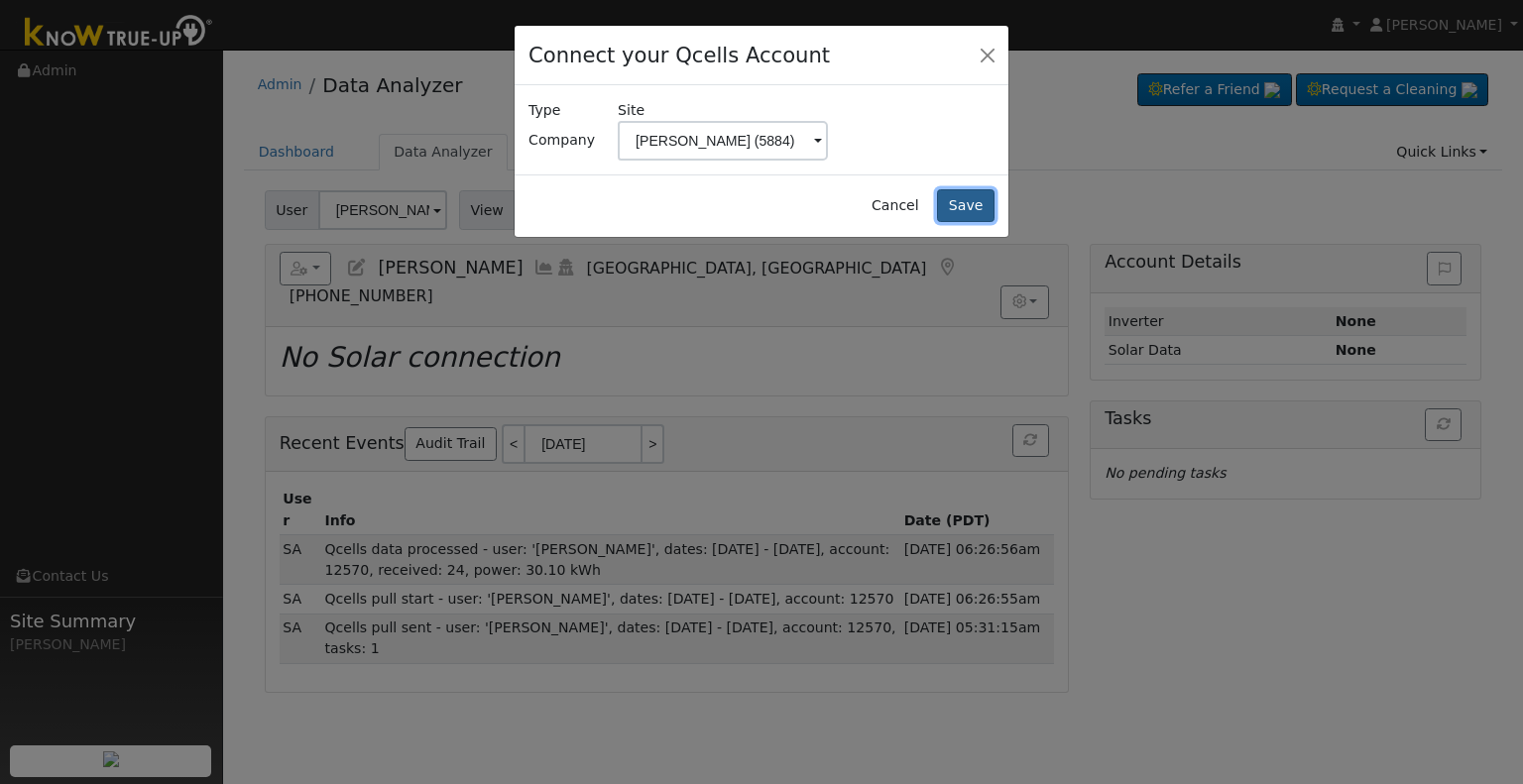
click at [964, 205] on button "Save" at bounding box center [965, 206] width 58 height 34
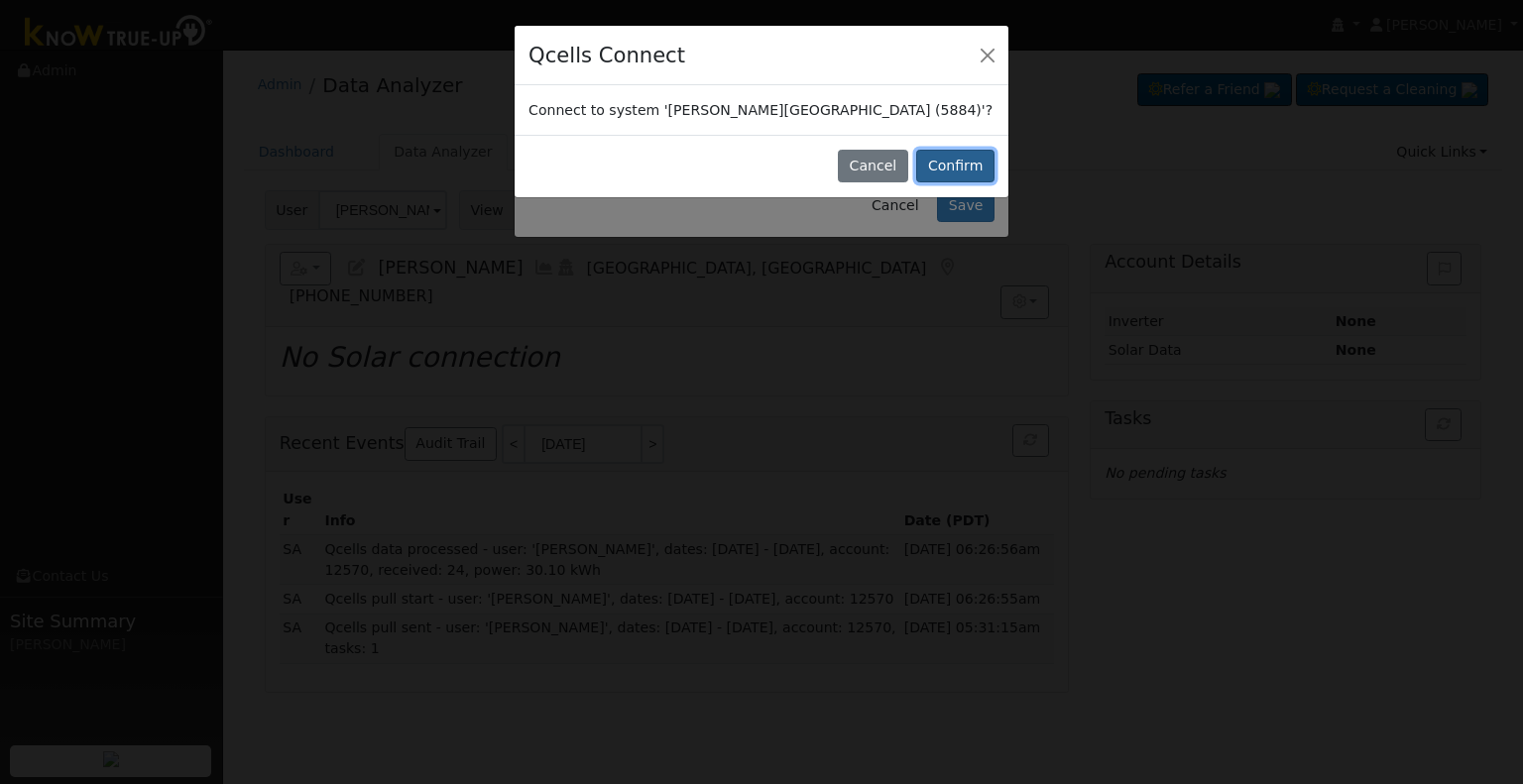
click at [948, 172] on button "Confirm" at bounding box center [955, 167] width 78 height 34
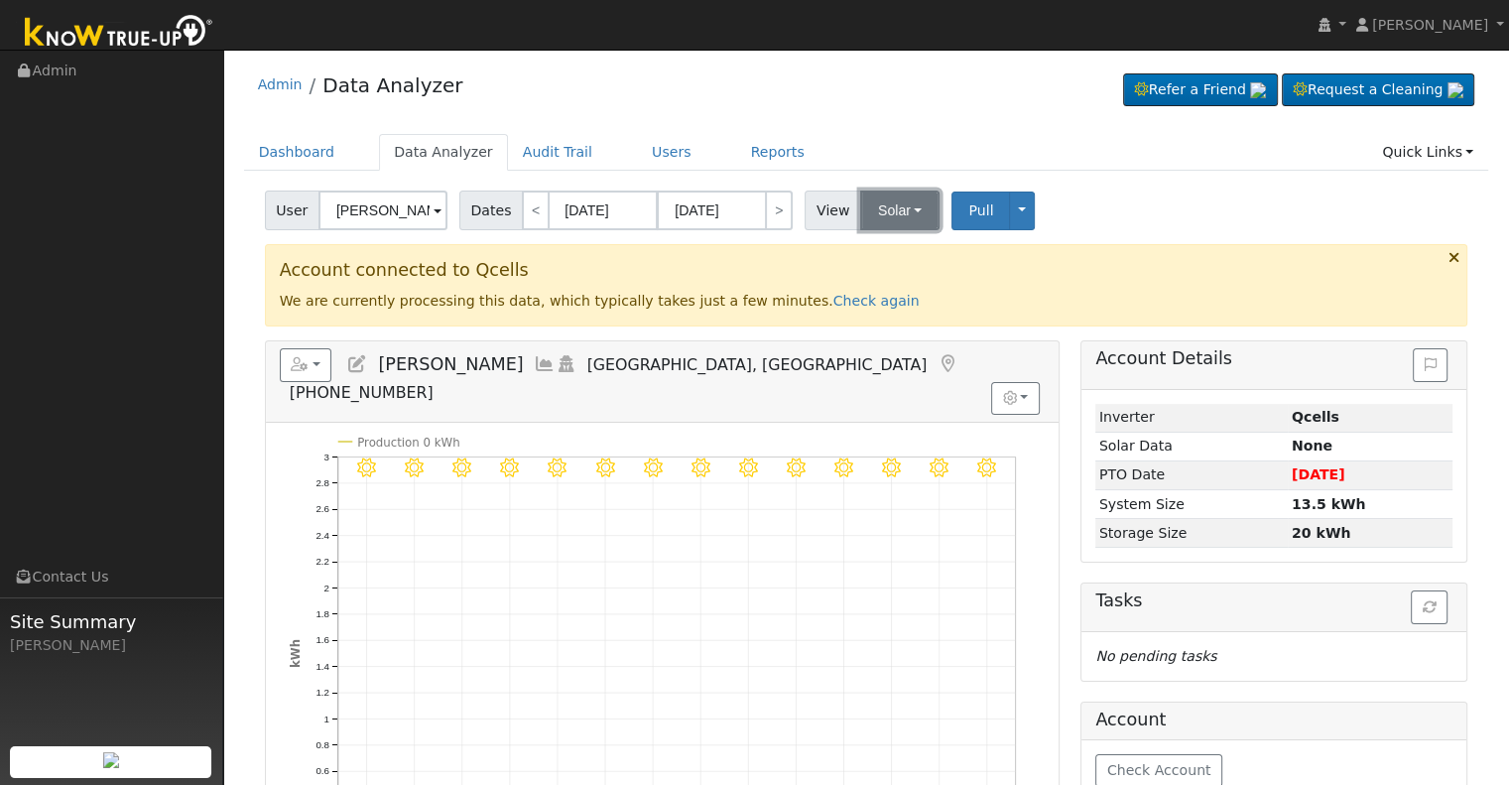
click at [888, 205] on button "Solar" at bounding box center [899, 210] width 79 height 40
click at [938, 423] on div "8/13 - Clear 8/12 - Clear 8/11 - Clear 8/10 - Clear 8/09 - Clear 8/08 - Clear 8…" at bounding box center [662, 671] width 793 height 496
